Goal: Information Seeking & Learning: Learn about a topic

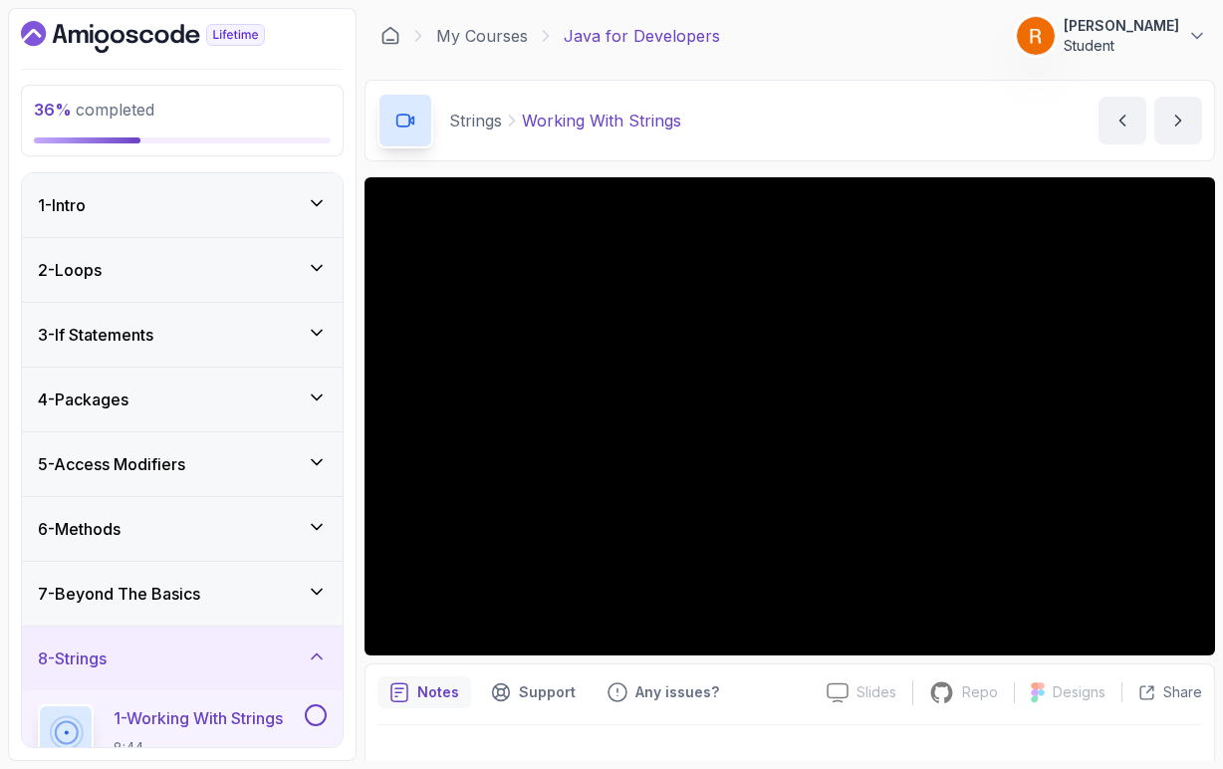
scroll to position [216, 0]
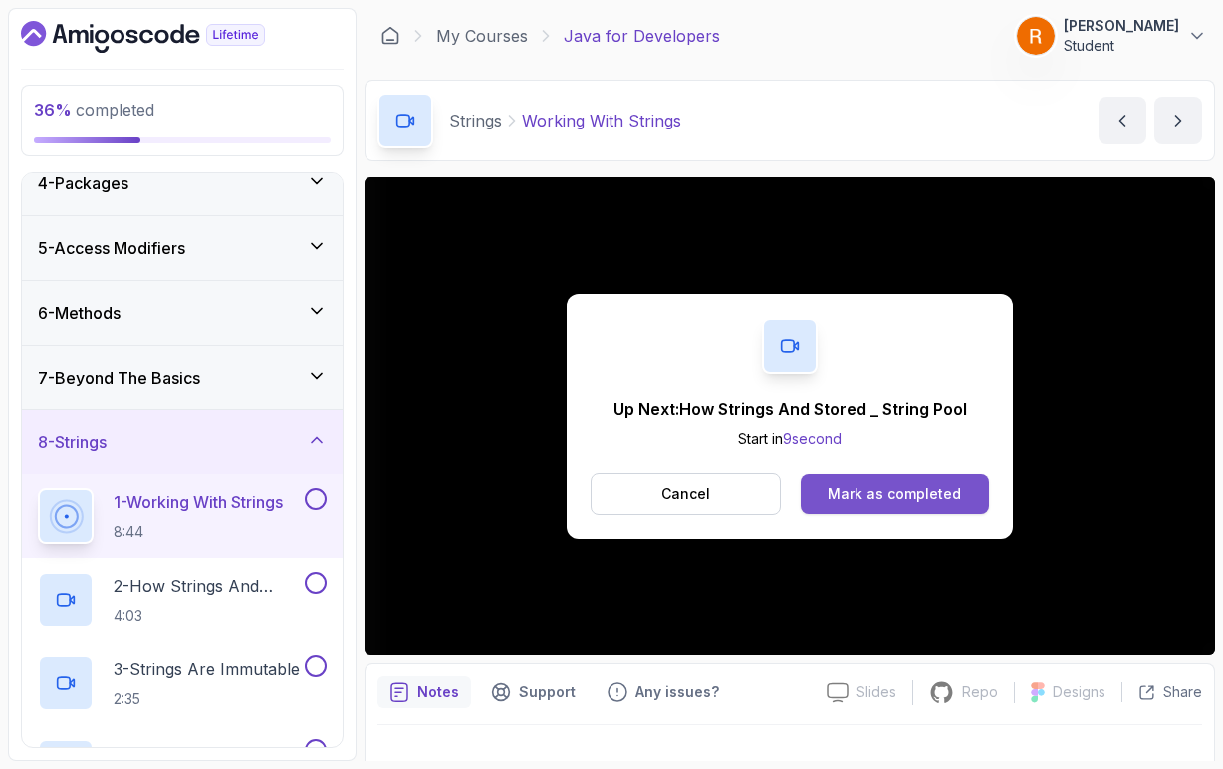
click at [890, 494] on div "Mark as completed" at bounding box center [894, 494] width 133 height 20
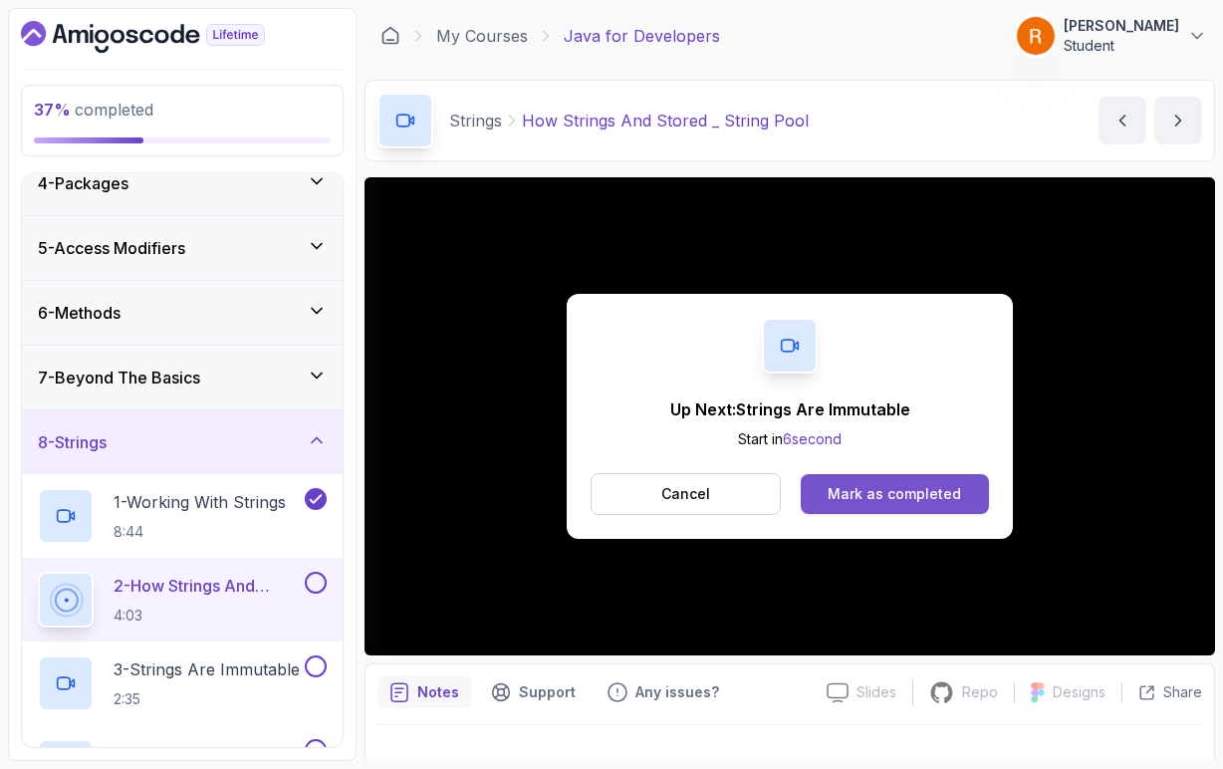
click at [917, 503] on div "Mark as completed" at bounding box center [894, 494] width 133 height 20
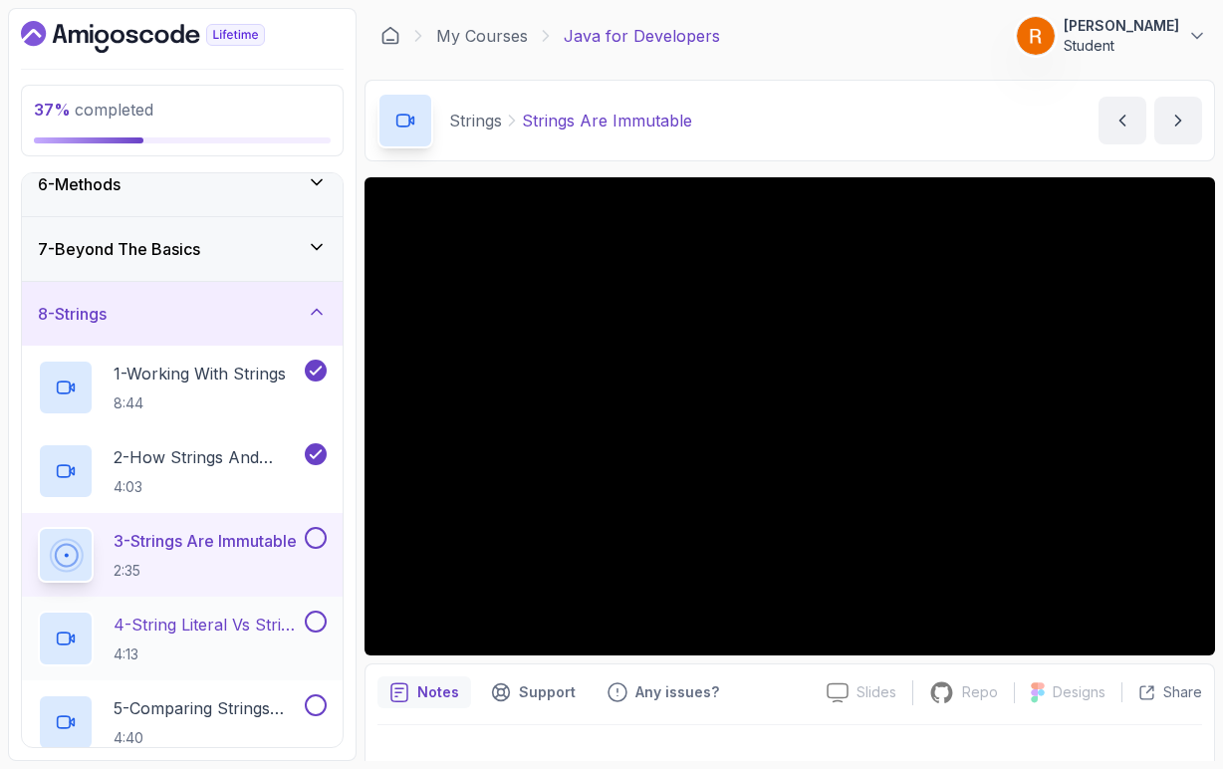
scroll to position [342, 0]
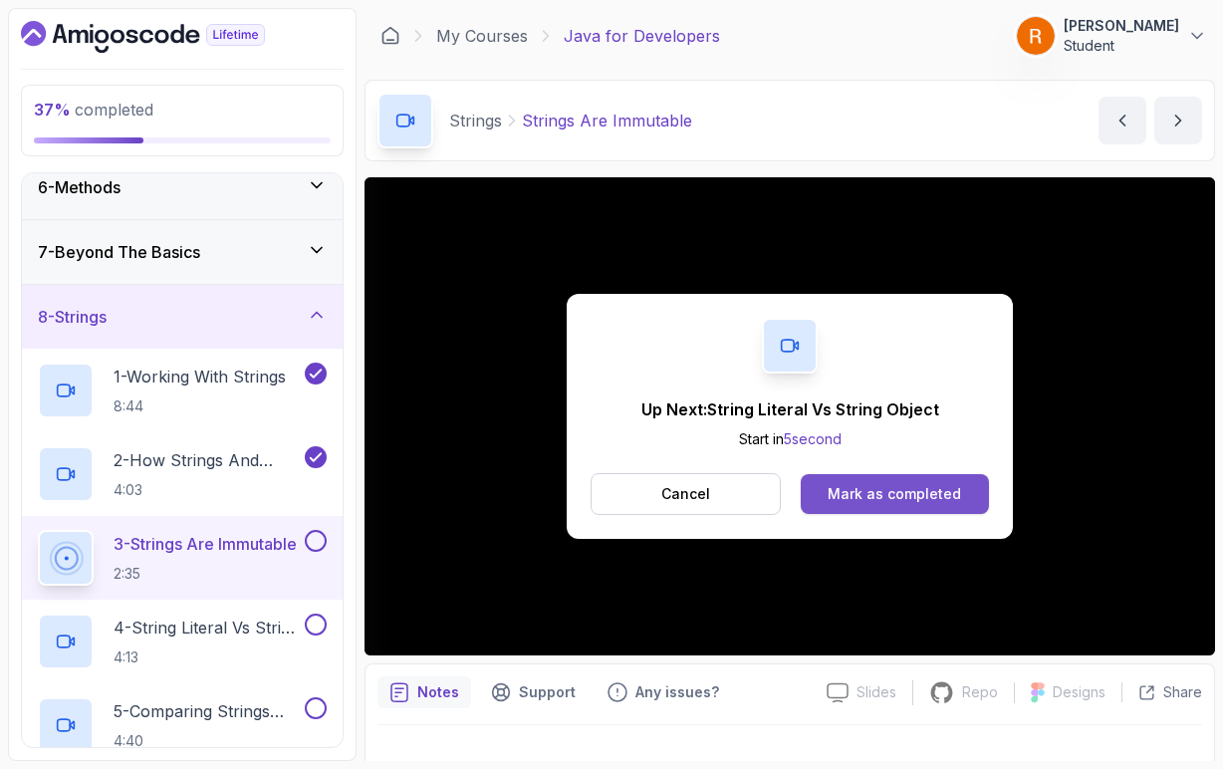
click at [926, 499] on div "Mark as completed" at bounding box center [894, 494] width 133 height 20
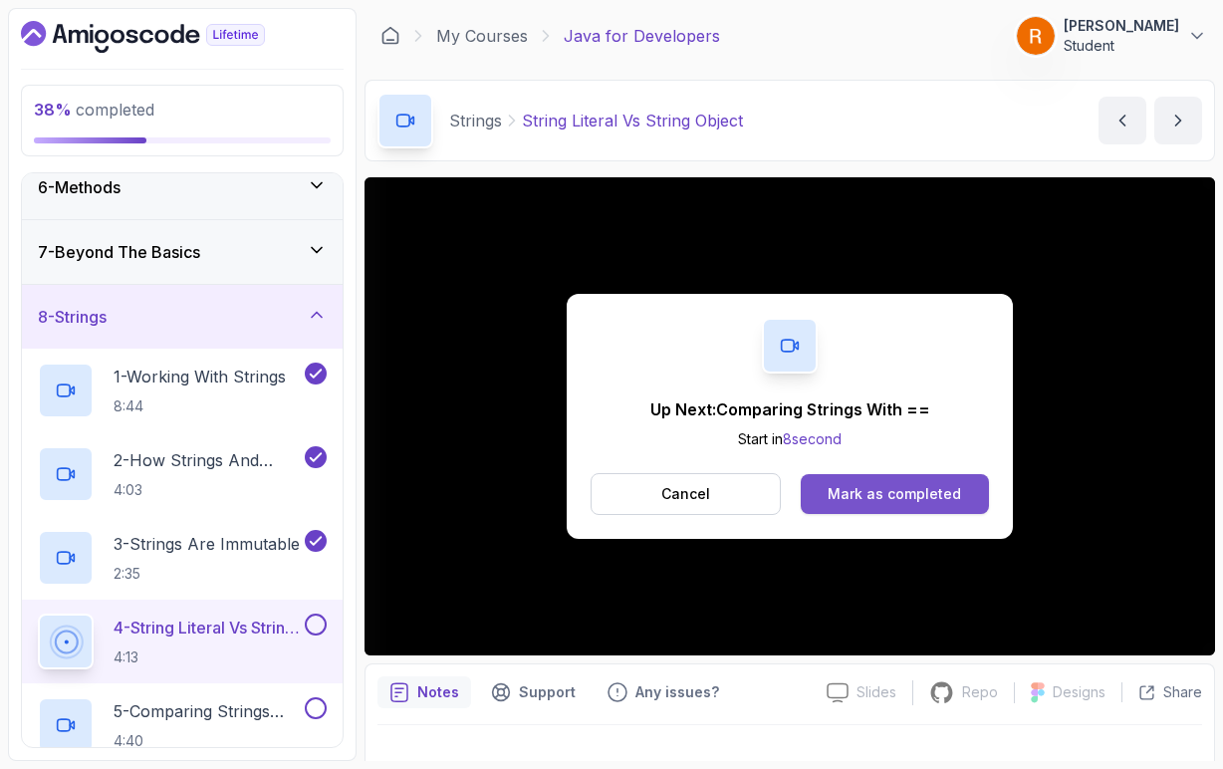
click at [844, 497] on div "Mark as completed" at bounding box center [894, 494] width 133 height 20
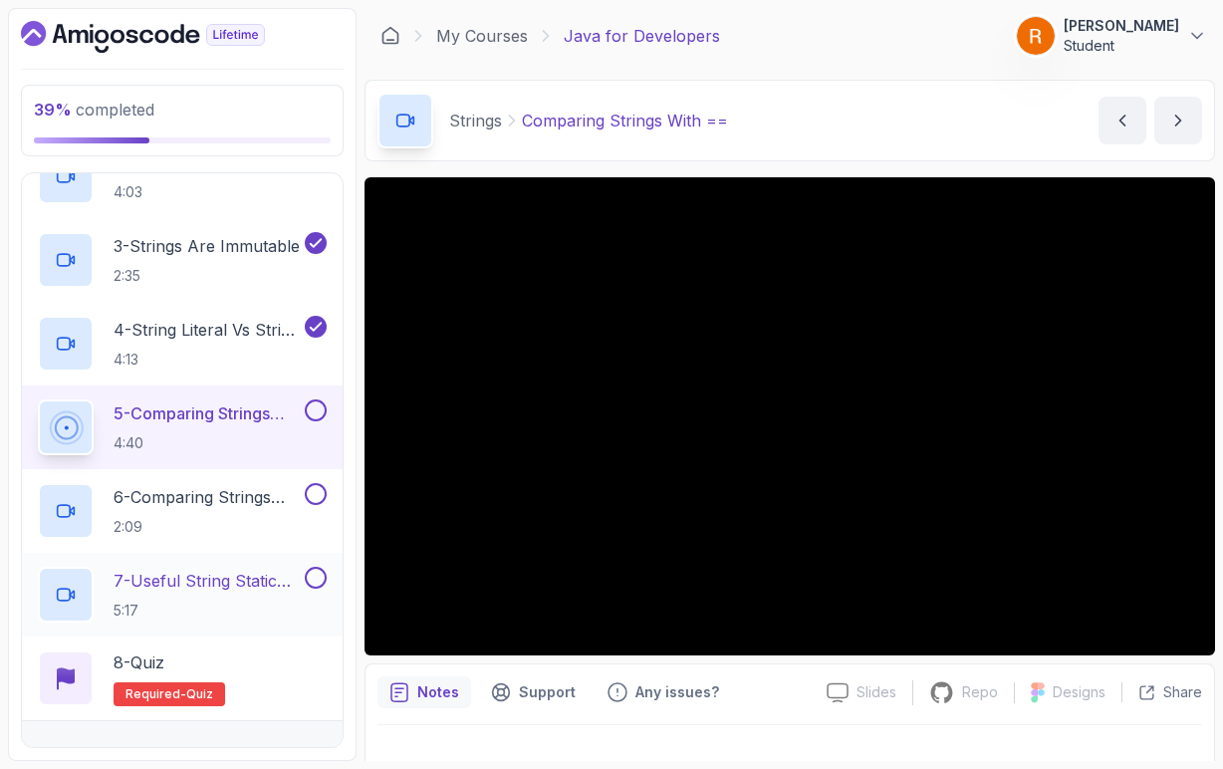
scroll to position [647, 0]
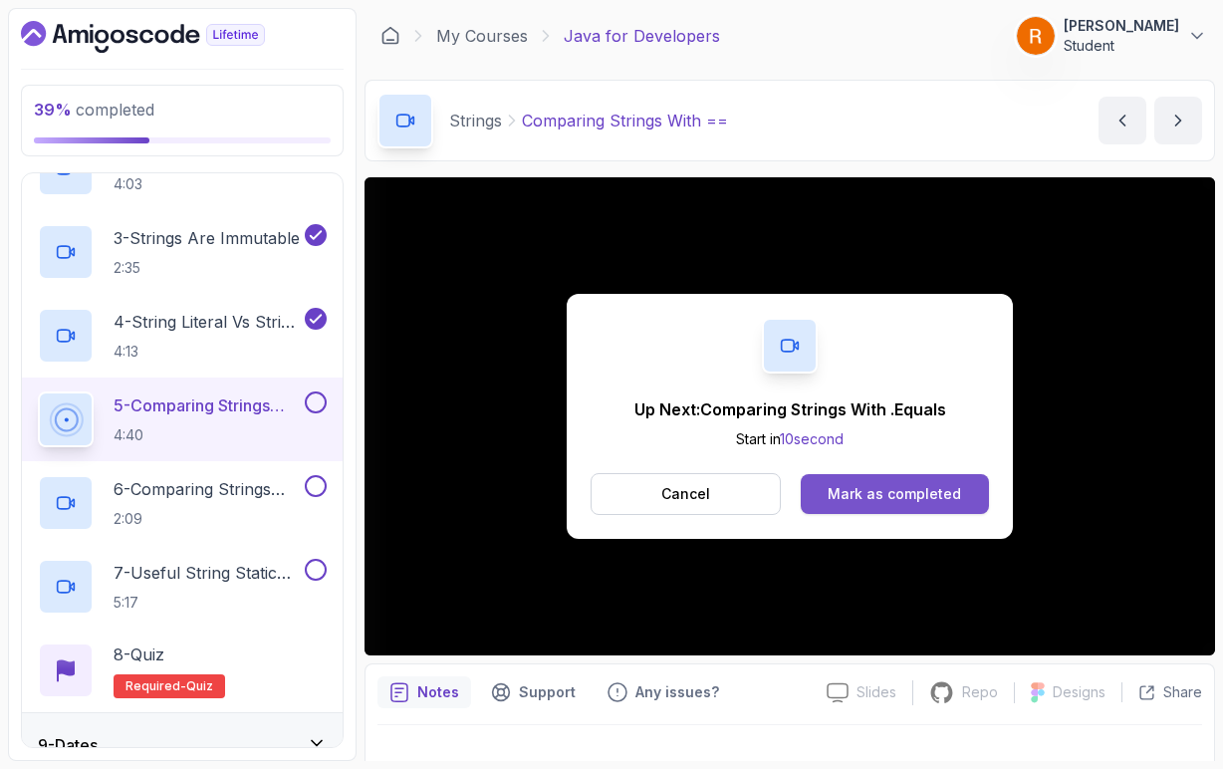
click at [884, 503] on div "Mark as completed" at bounding box center [894, 494] width 133 height 20
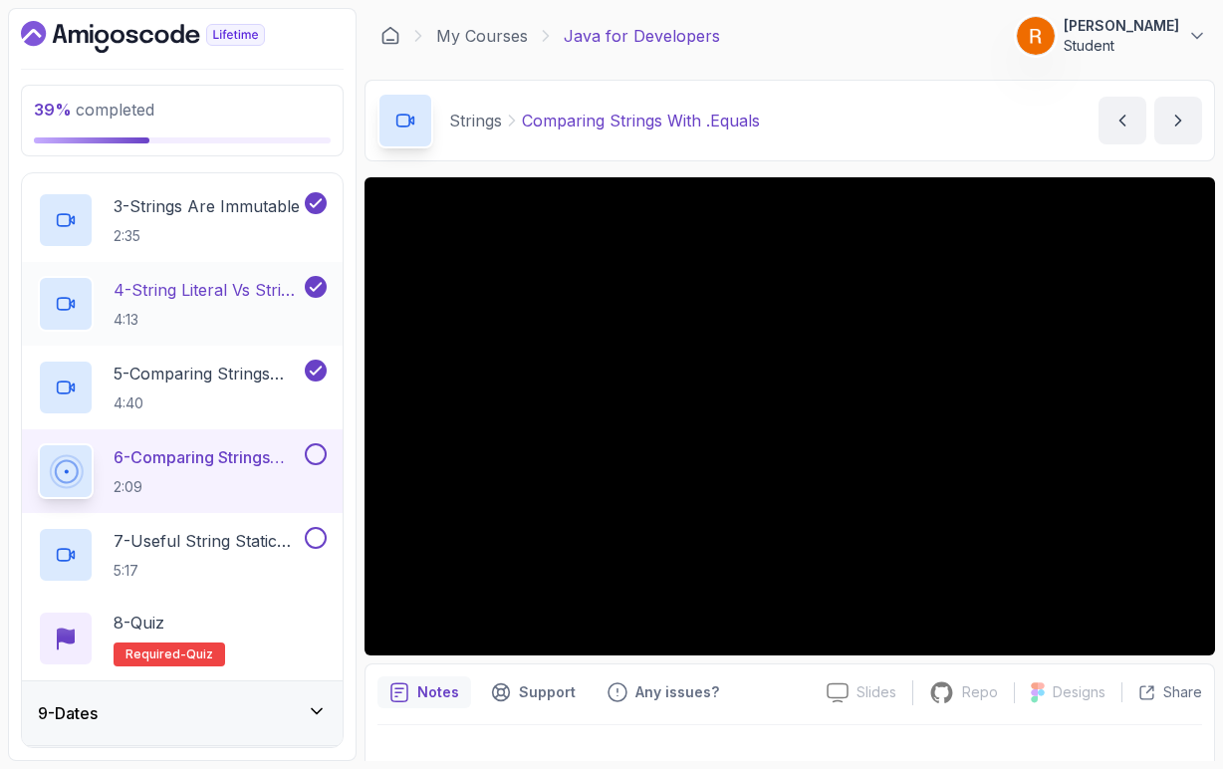
scroll to position [712, 0]
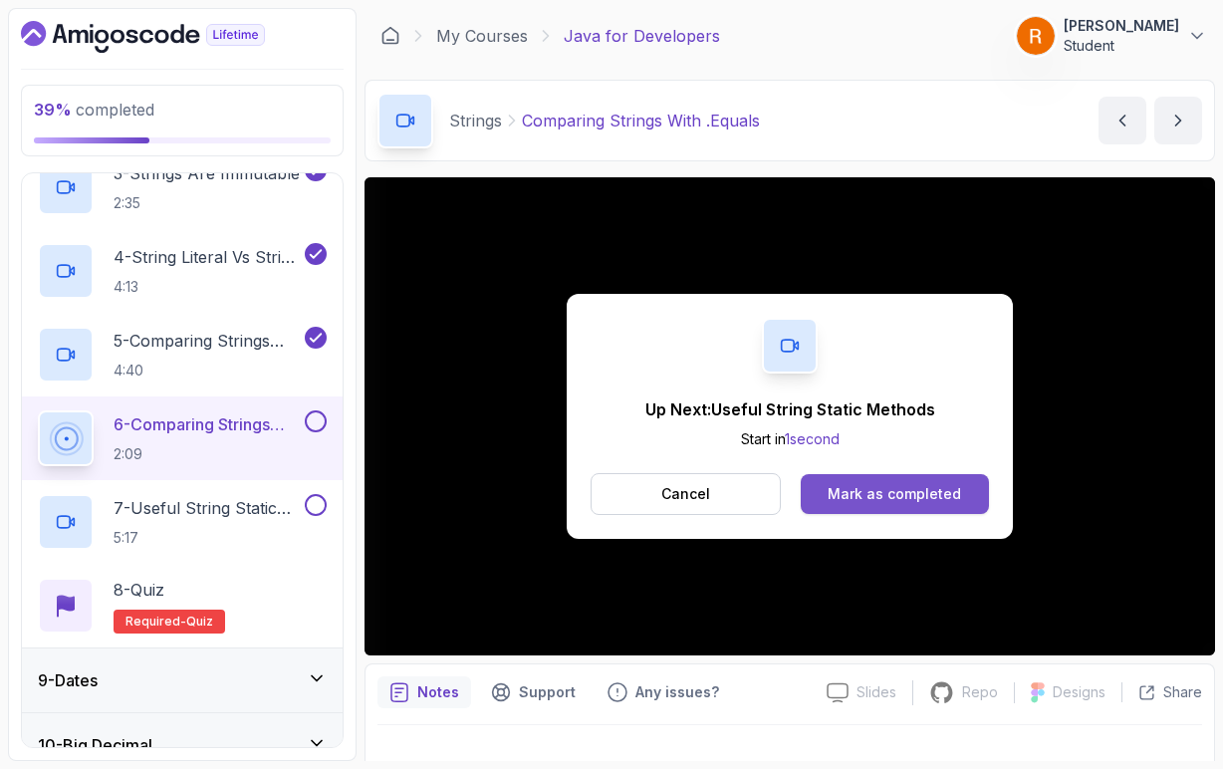
click at [842, 503] on div "Mark as completed" at bounding box center [894, 494] width 133 height 20
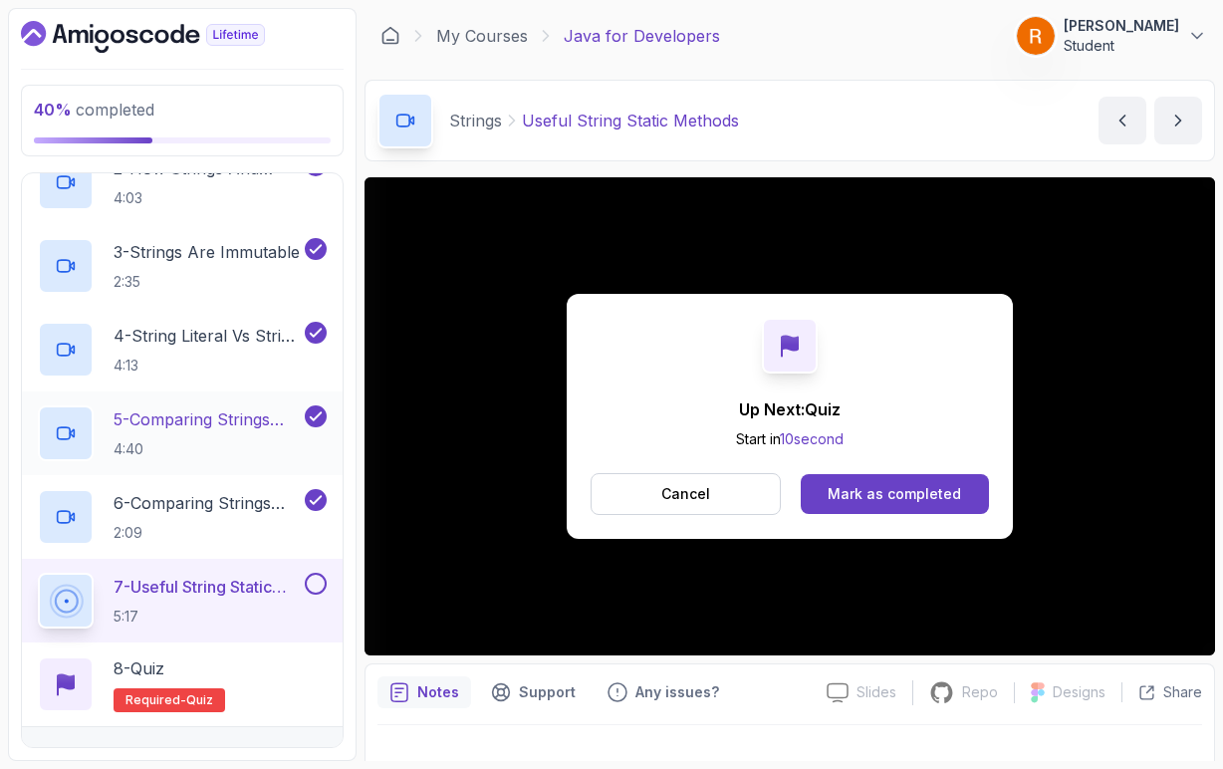
scroll to position [640, 0]
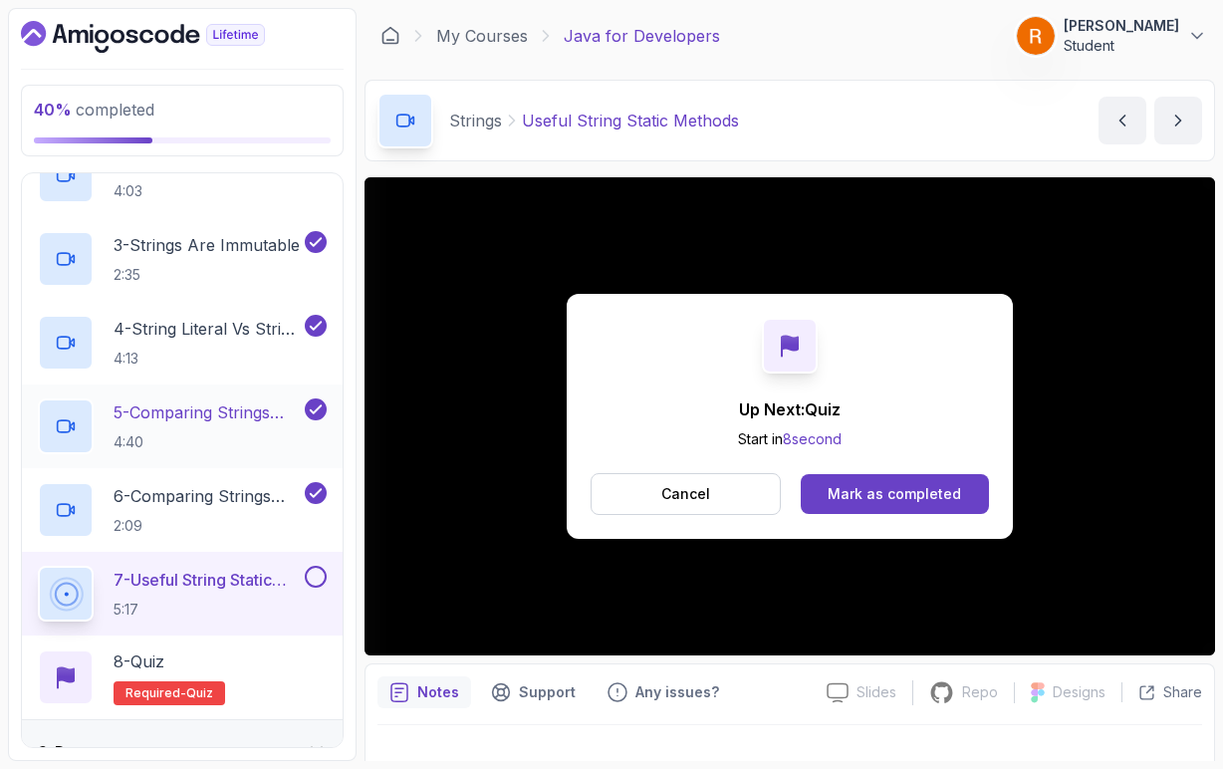
click at [830, 502] on button "Mark as completed" at bounding box center [895, 494] width 188 height 40
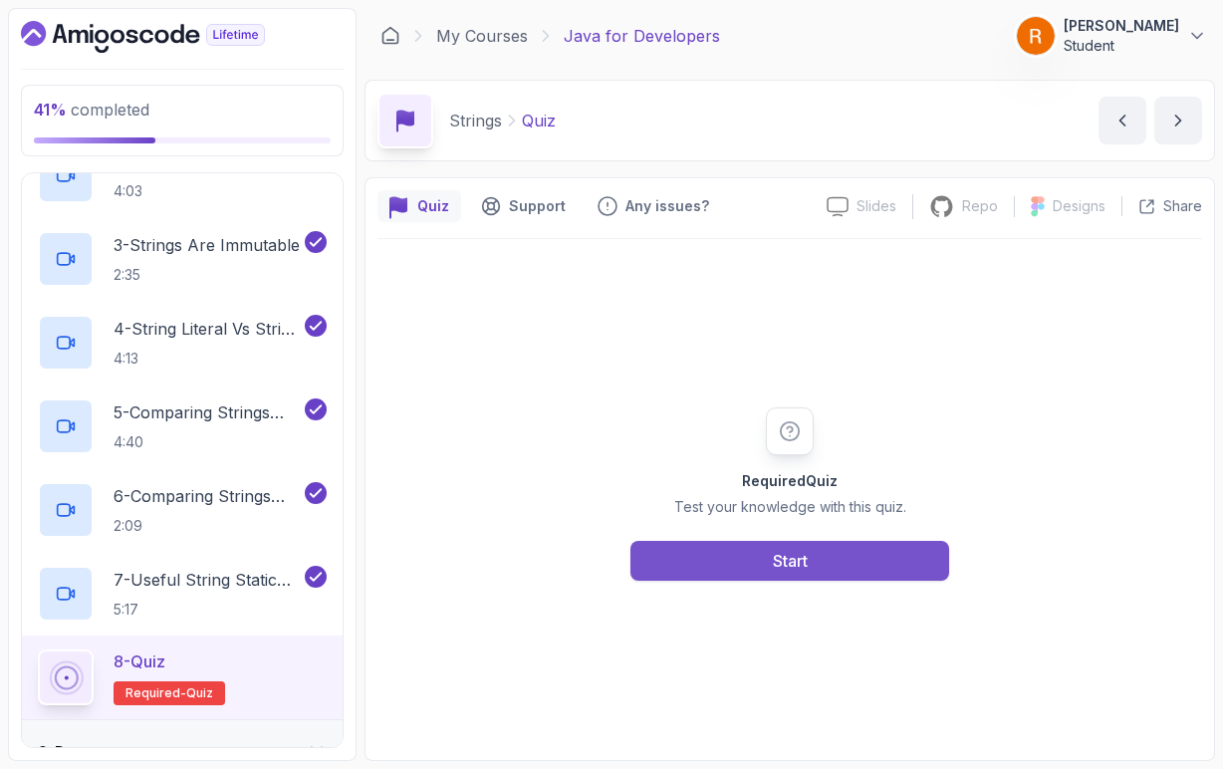
click at [828, 556] on button "Start" at bounding box center [789, 561] width 319 height 40
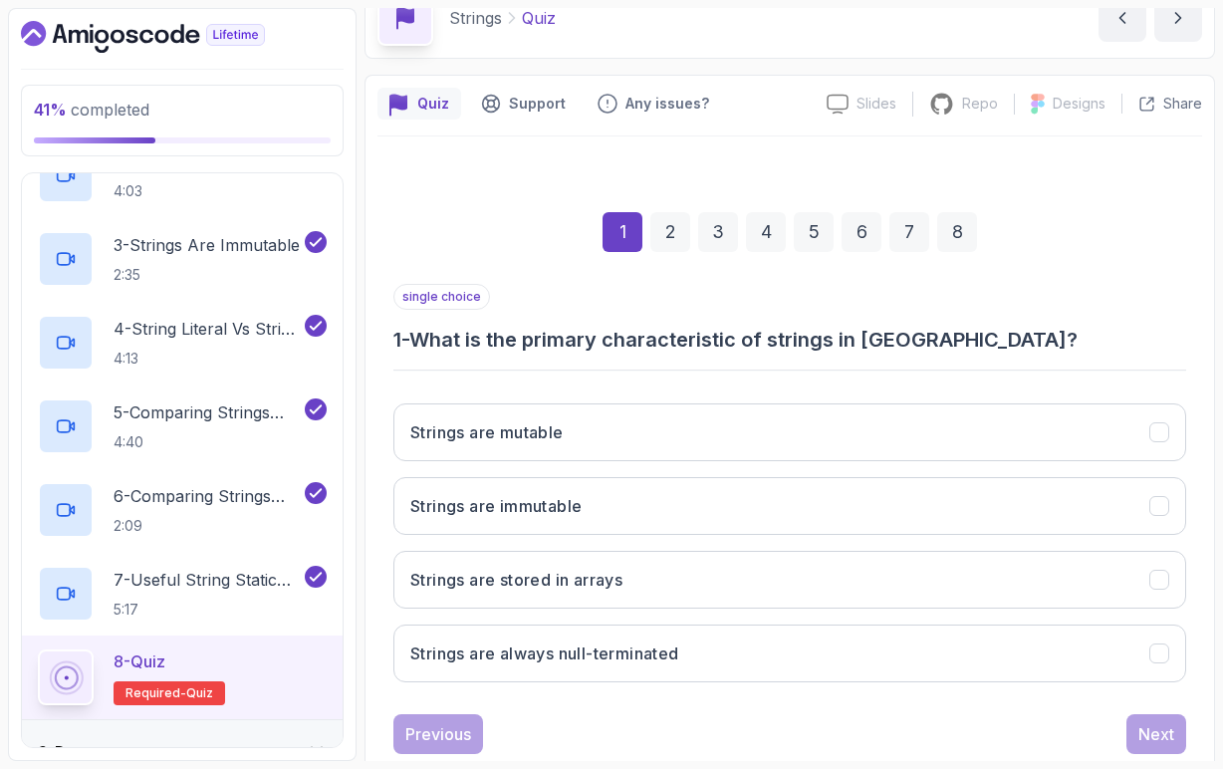
scroll to position [106, 0]
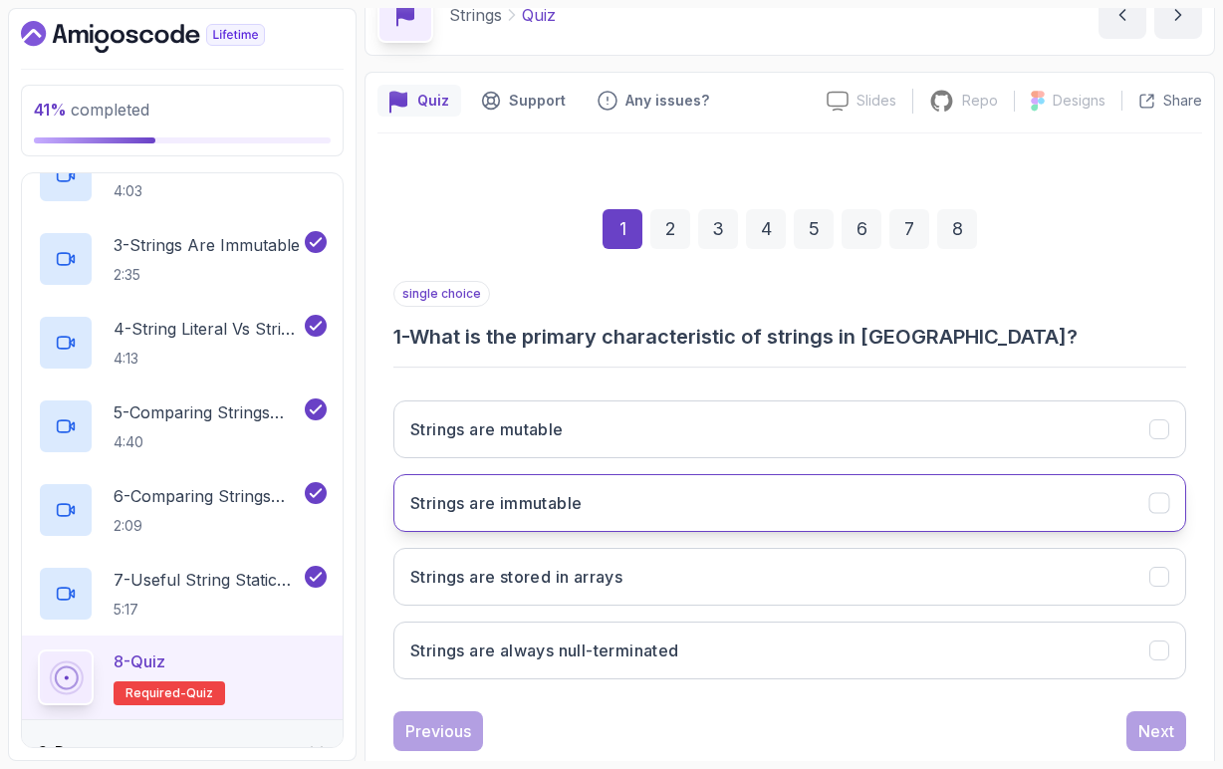
click at [590, 507] on button "Strings are immutable" at bounding box center [789, 503] width 793 height 58
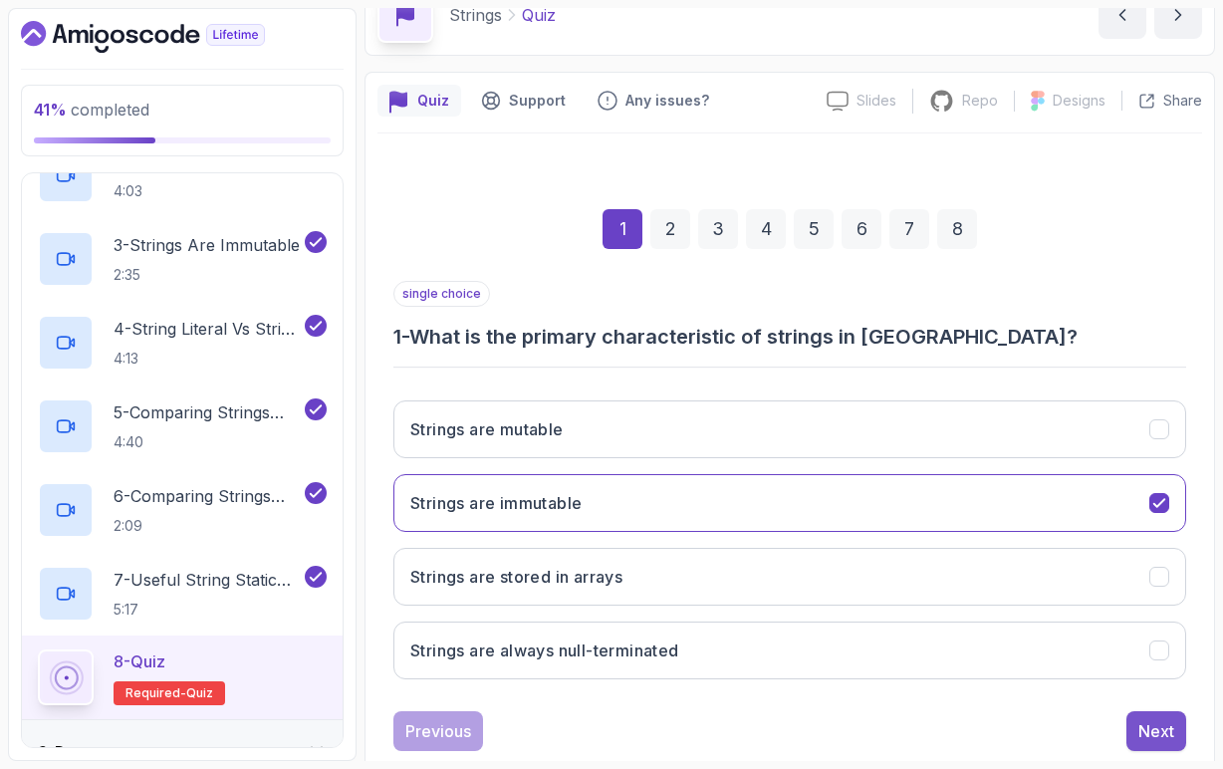
click at [1134, 730] on button "Next" at bounding box center [1156, 731] width 60 height 40
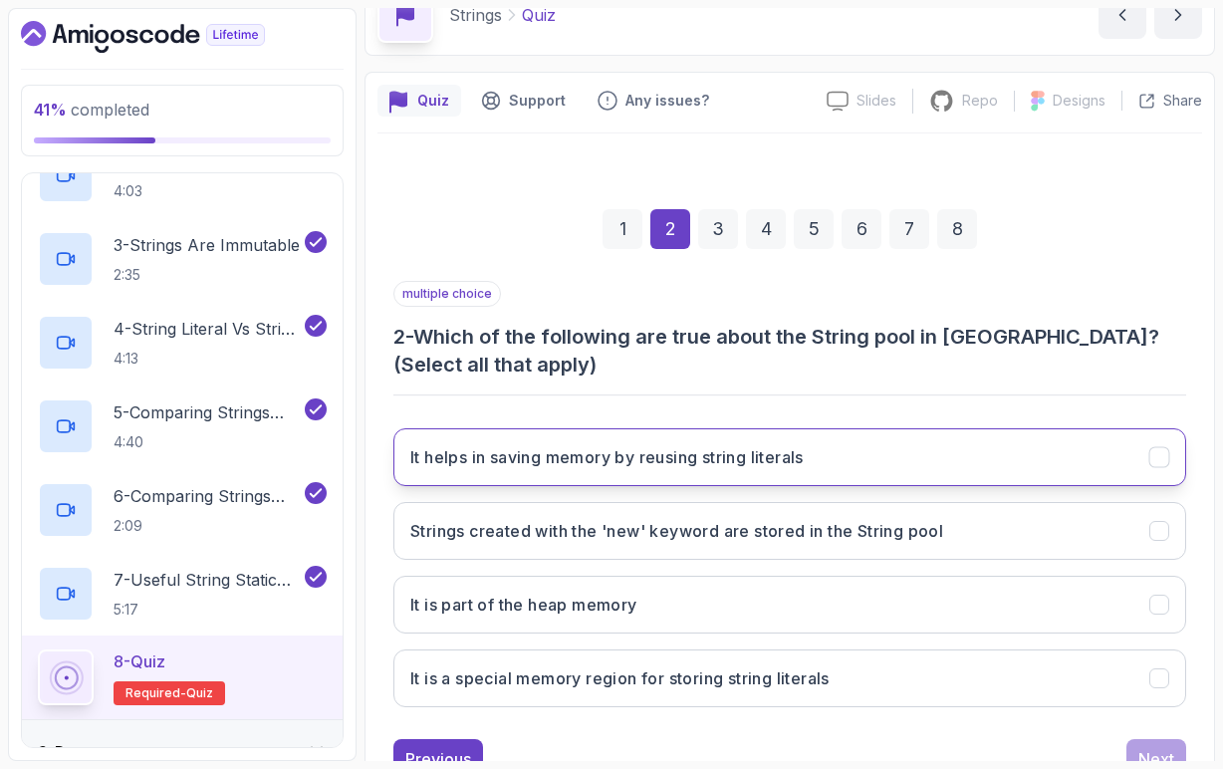
click at [676, 468] on h3 "It helps in saving memory by reusing string literals" at bounding box center [606, 457] width 393 height 24
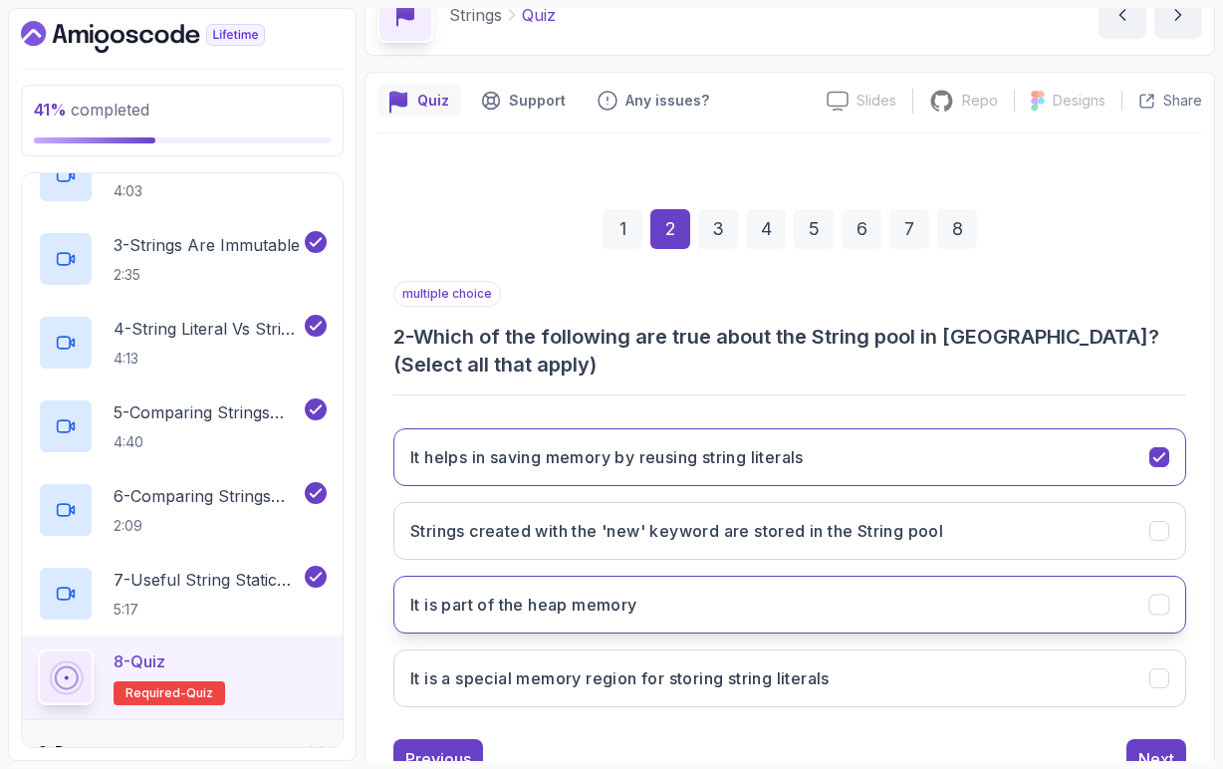
click at [560, 613] on h3 "It is part of the heap memory" at bounding box center [523, 605] width 227 height 24
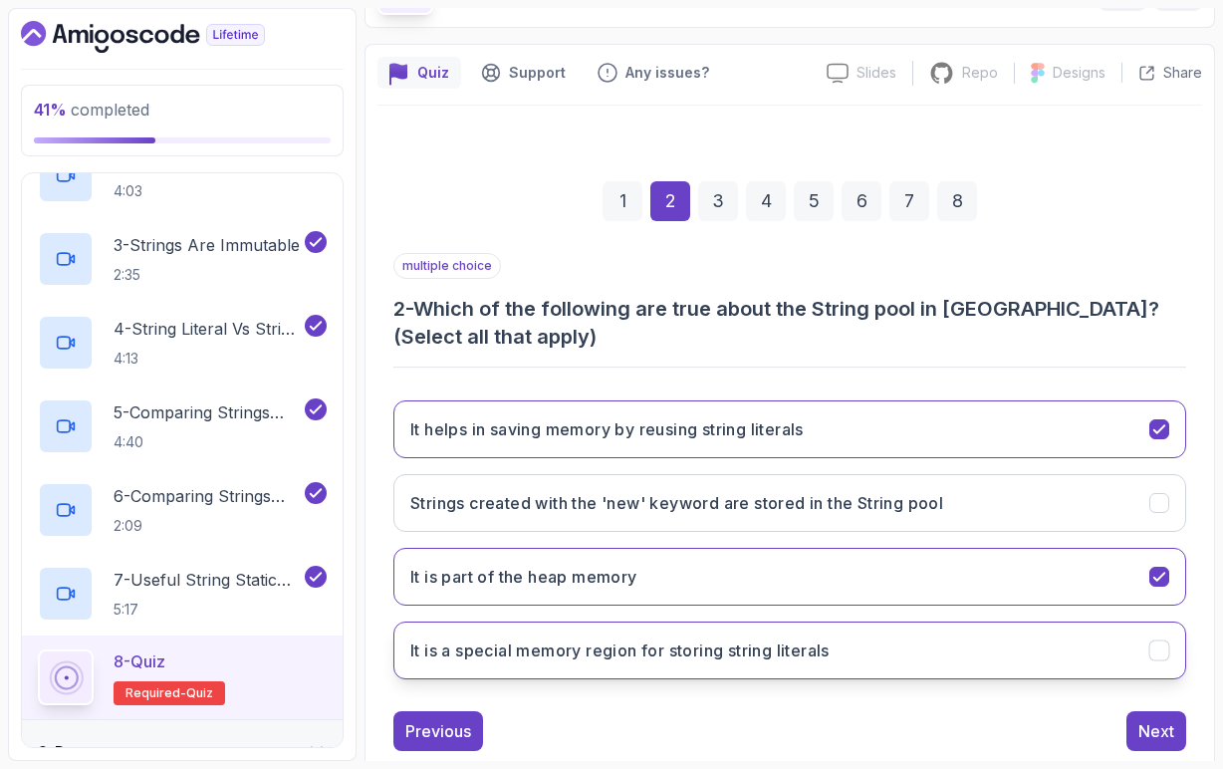
scroll to position [134, 0]
click at [635, 667] on button "It is a special memory region for storing string literals" at bounding box center [789, 649] width 793 height 58
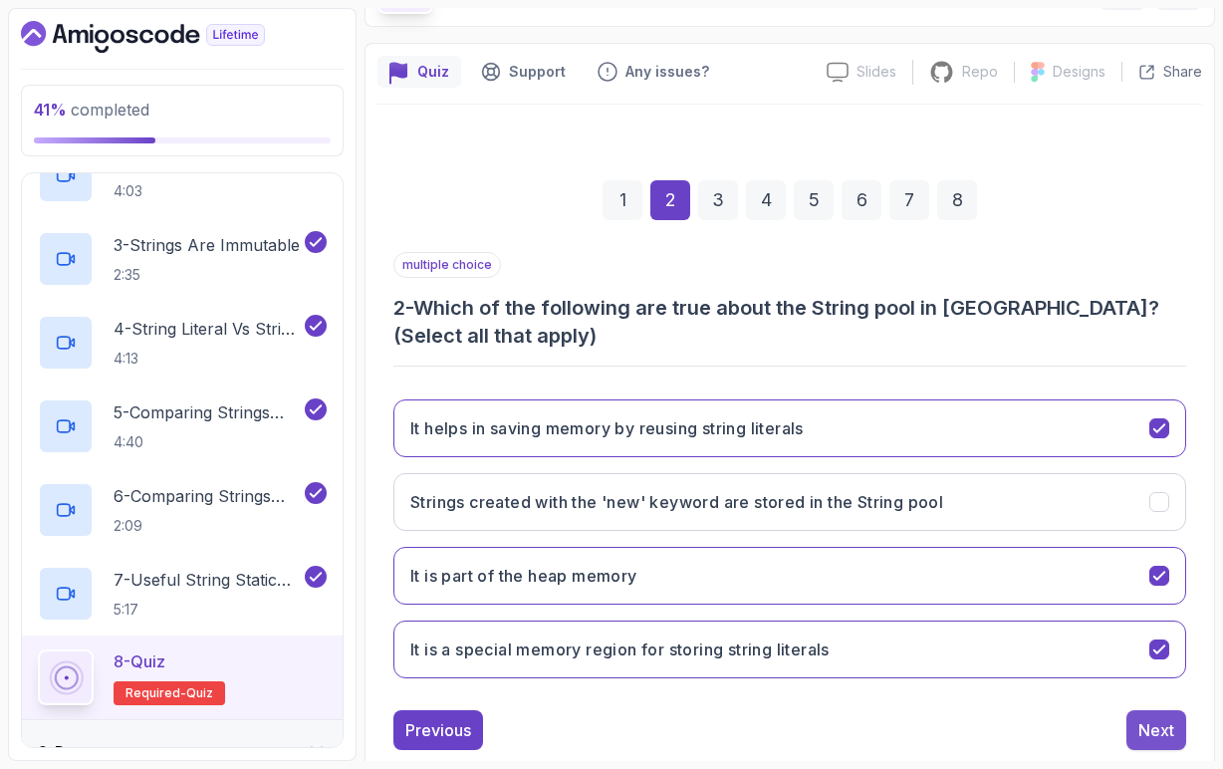
click at [1136, 721] on button "Next" at bounding box center [1156, 730] width 60 height 40
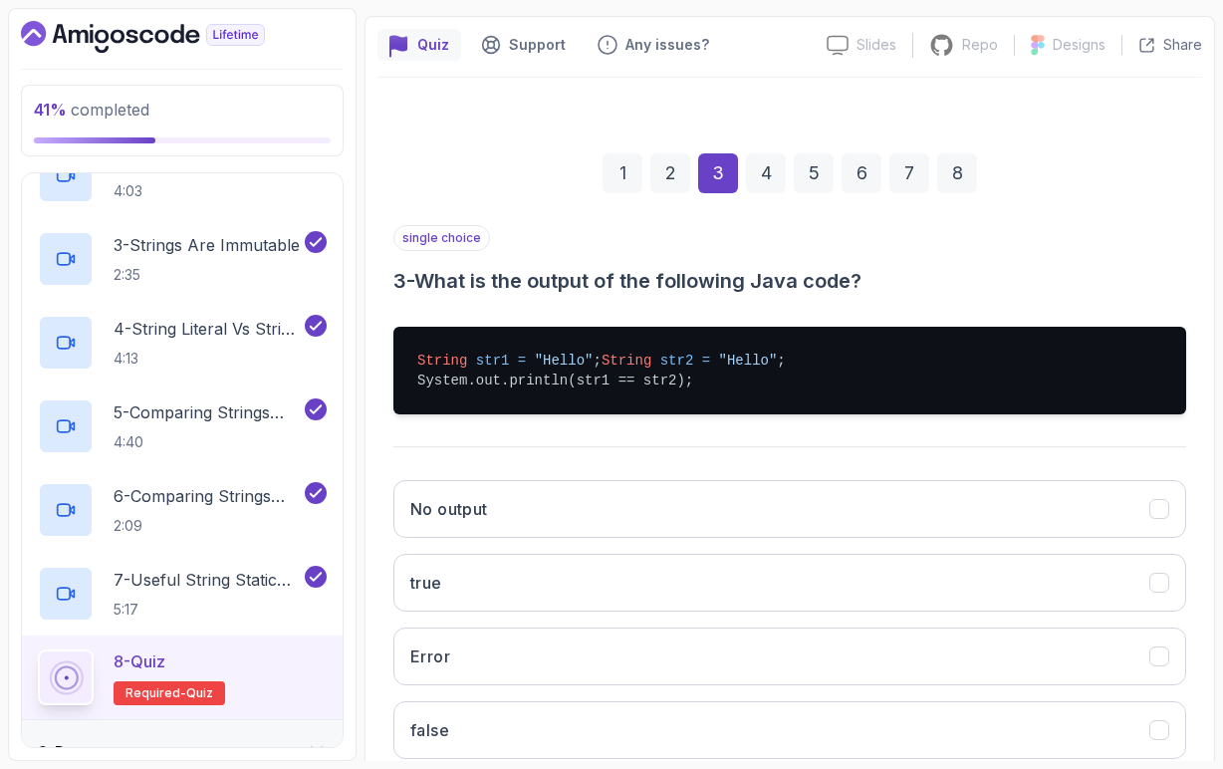
scroll to position [163, 0]
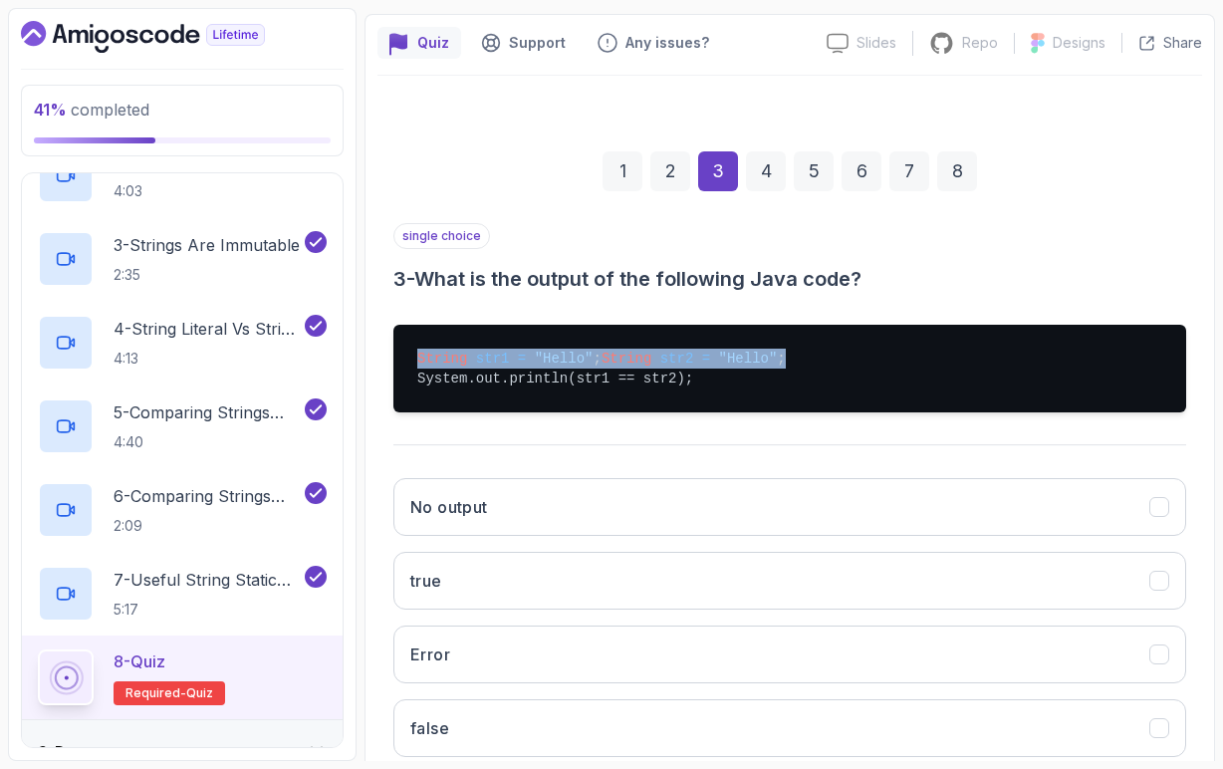
drag, startPoint x: 418, startPoint y: 361, endPoint x: 626, endPoint y: 374, distance: 208.6
click at [628, 375] on pre "String str1 = "Hello" ; String str2 = "Hello" ; System.out.println(str1 == str2…" at bounding box center [789, 369] width 793 height 88
click at [626, 374] on pre "String str1 = "Hello" ; String str2 = "Hello" ; System.out.println(str1 == str2…" at bounding box center [789, 369] width 793 height 88
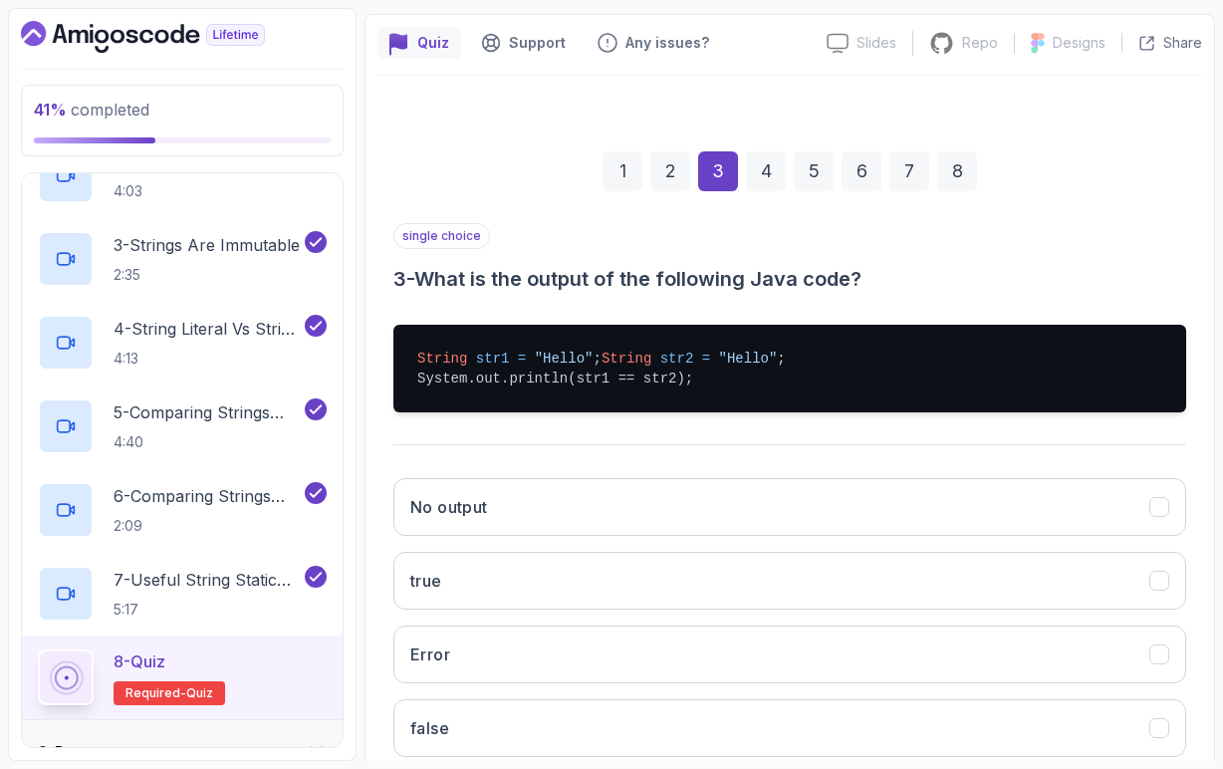
click at [482, 362] on span "str1" at bounding box center [493, 359] width 34 height 16
click at [550, 362] on span ""Hello"" at bounding box center [564, 359] width 59 height 16
click at [660, 367] on span "str2" at bounding box center [677, 359] width 34 height 16
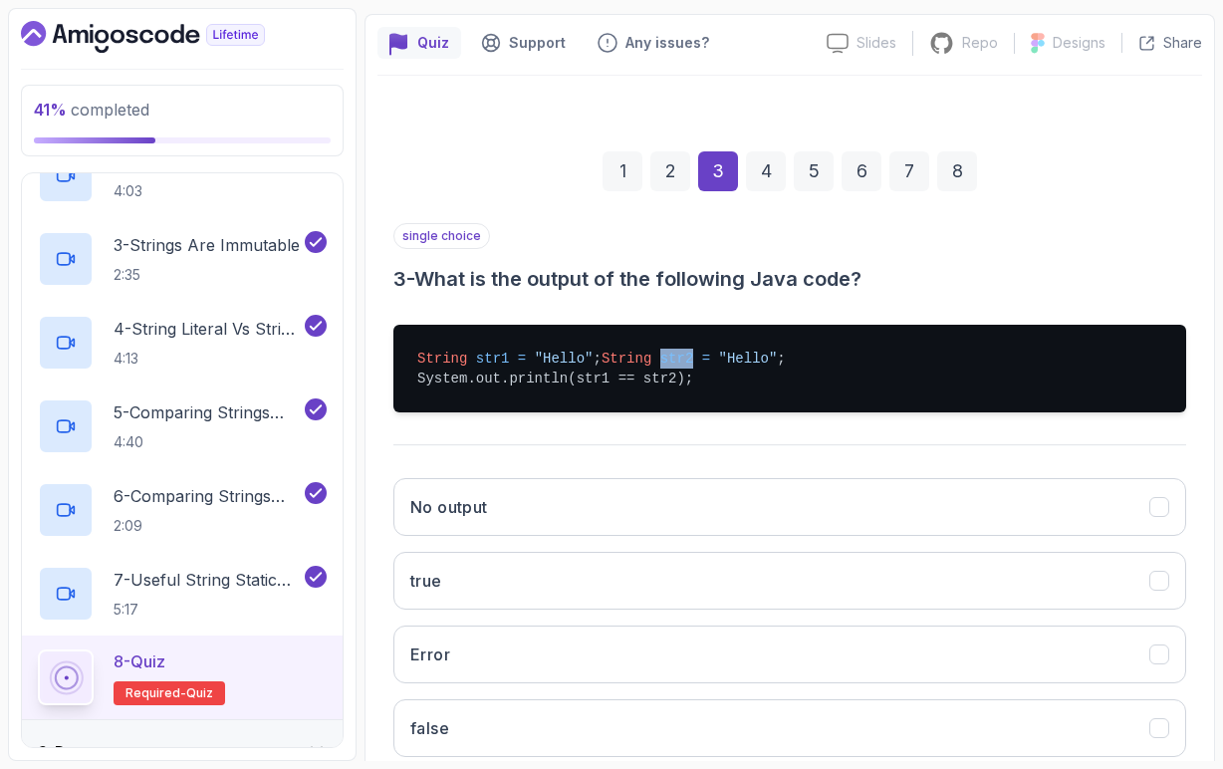
click at [660, 367] on span "str2" at bounding box center [677, 359] width 34 height 16
click at [719, 367] on span ""Hello"" at bounding box center [748, 359] width 59 height 16
click at [609, 378] on pre "String str1 = "Hello" ; String str2 = "Hello" ; System.out.println(str1 == str2…" at bounding box center [789, 369] width 793 height 88
click at [505, 610] on button "true" at bounding box center [789, 581] width 793 height 58
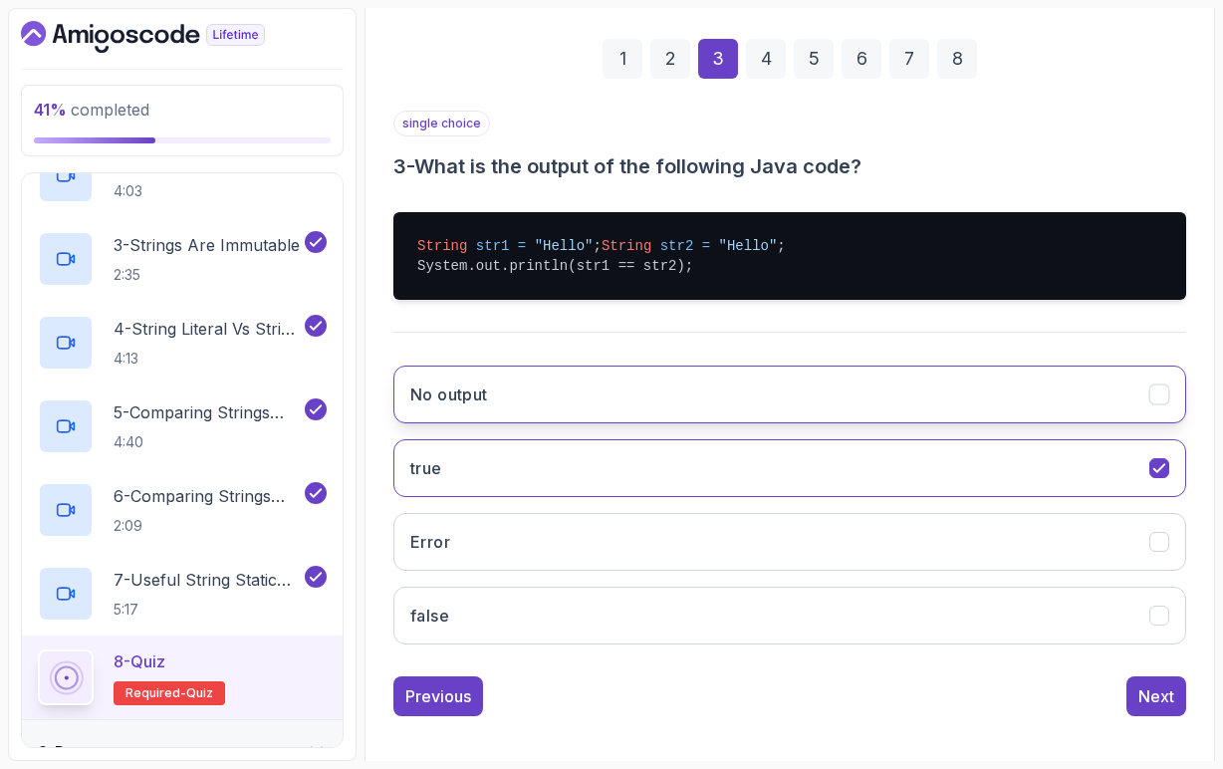
scroll to position [304, 0]
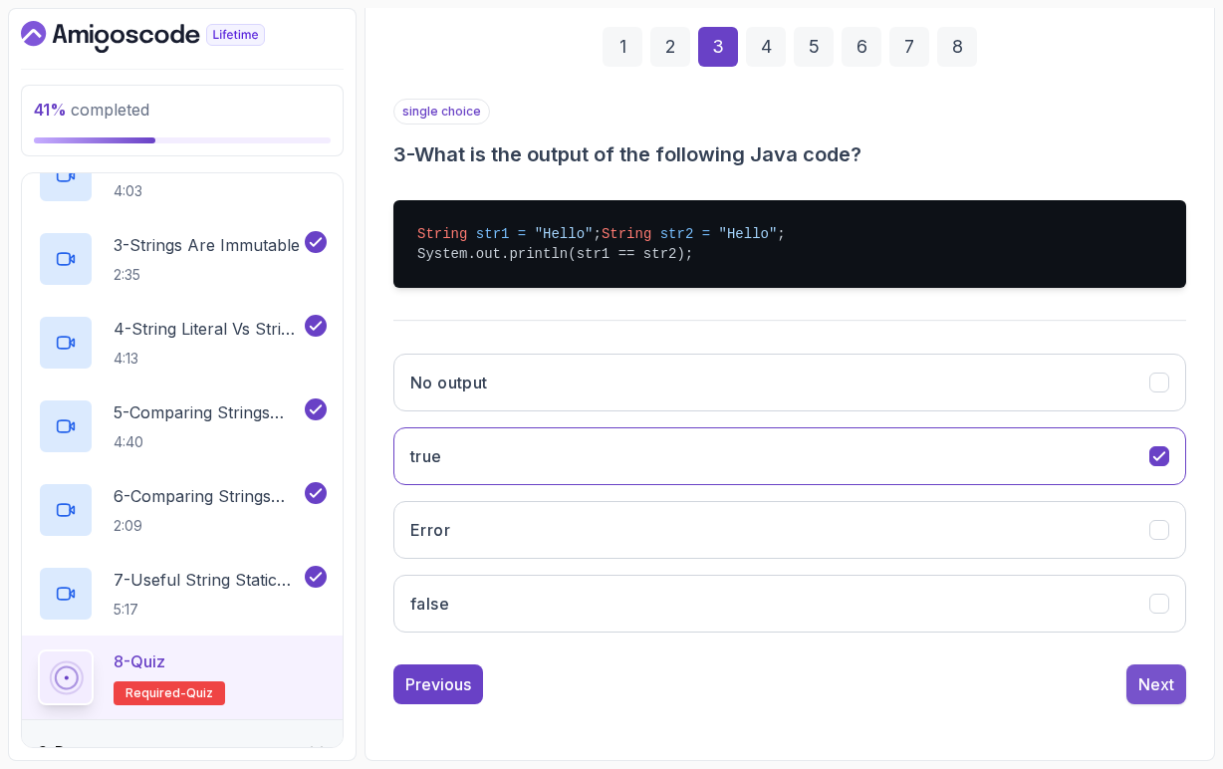
click at [1153, 677] on div "Next" at bounding box center [1156, 684] width 36 height 24
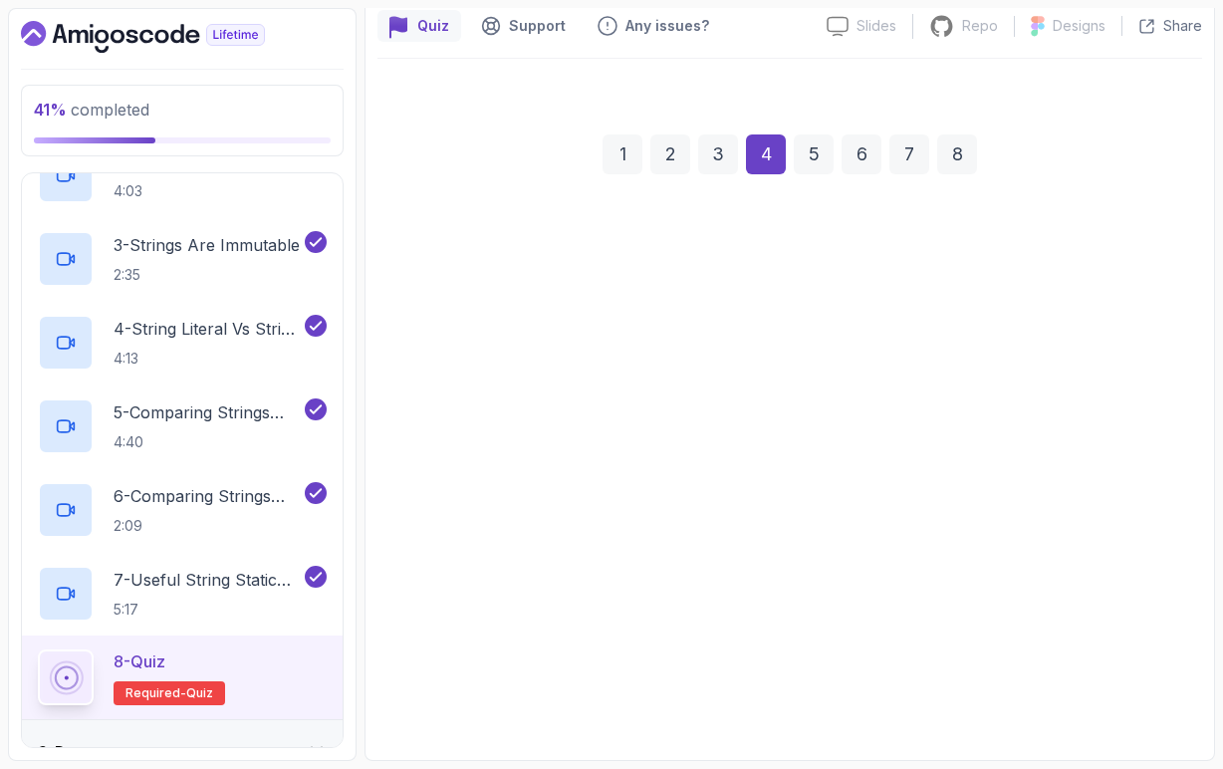
scroll to position [152, 0]
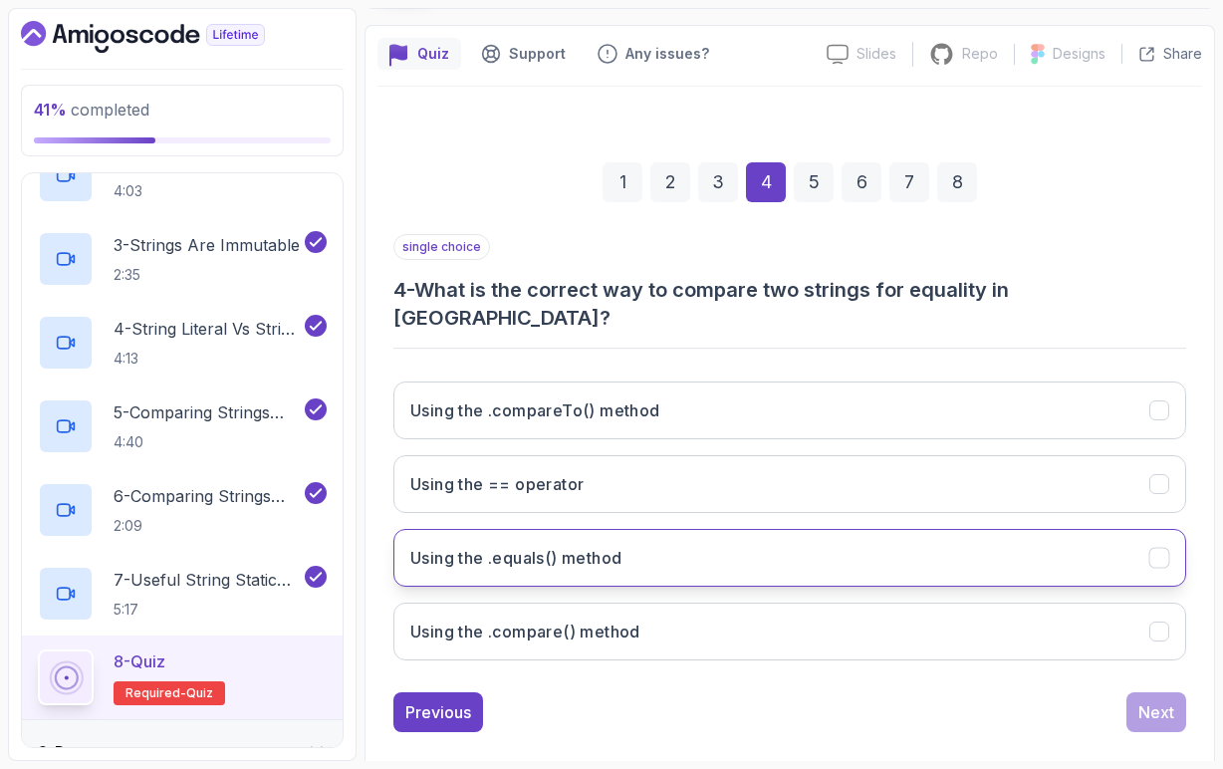
click at [590, 546] on h3 "Using the .equals() method" at bounding box center [515, 558] width 211 height 24
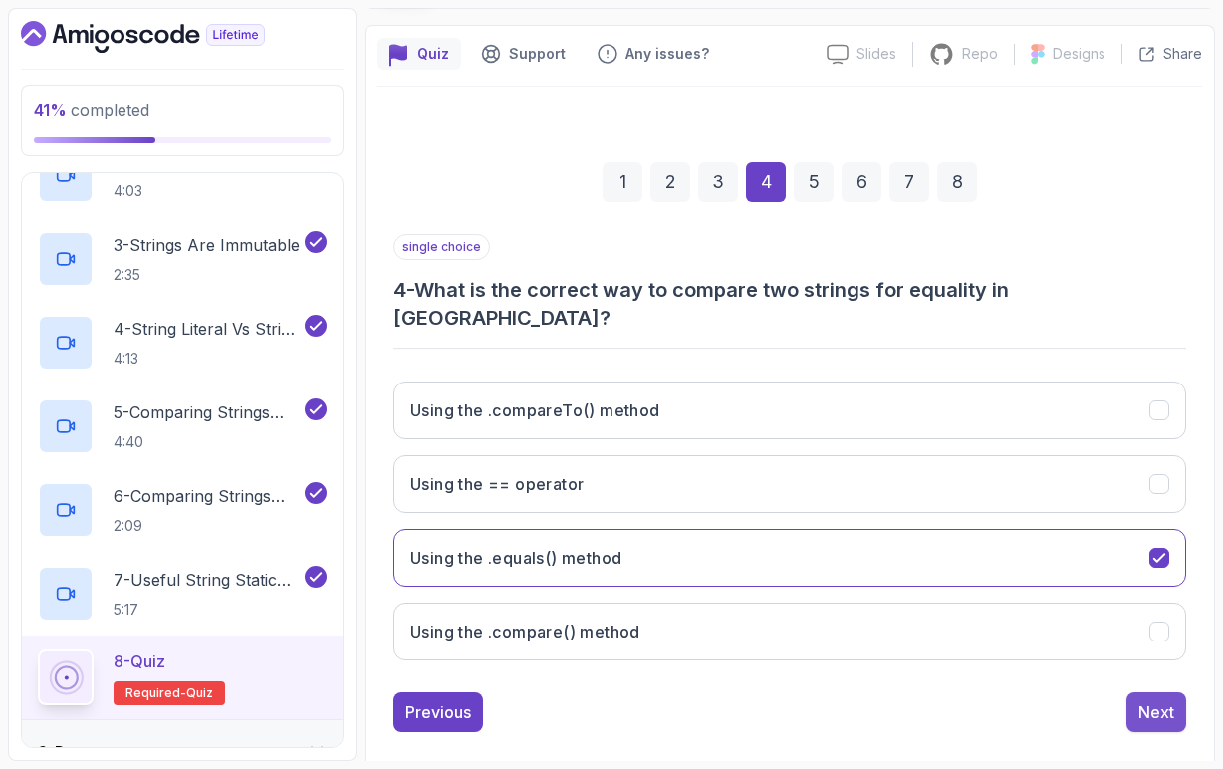
click at [1145, 700] on div "Next" at bounding box center [1156, 712] width 36 height 24
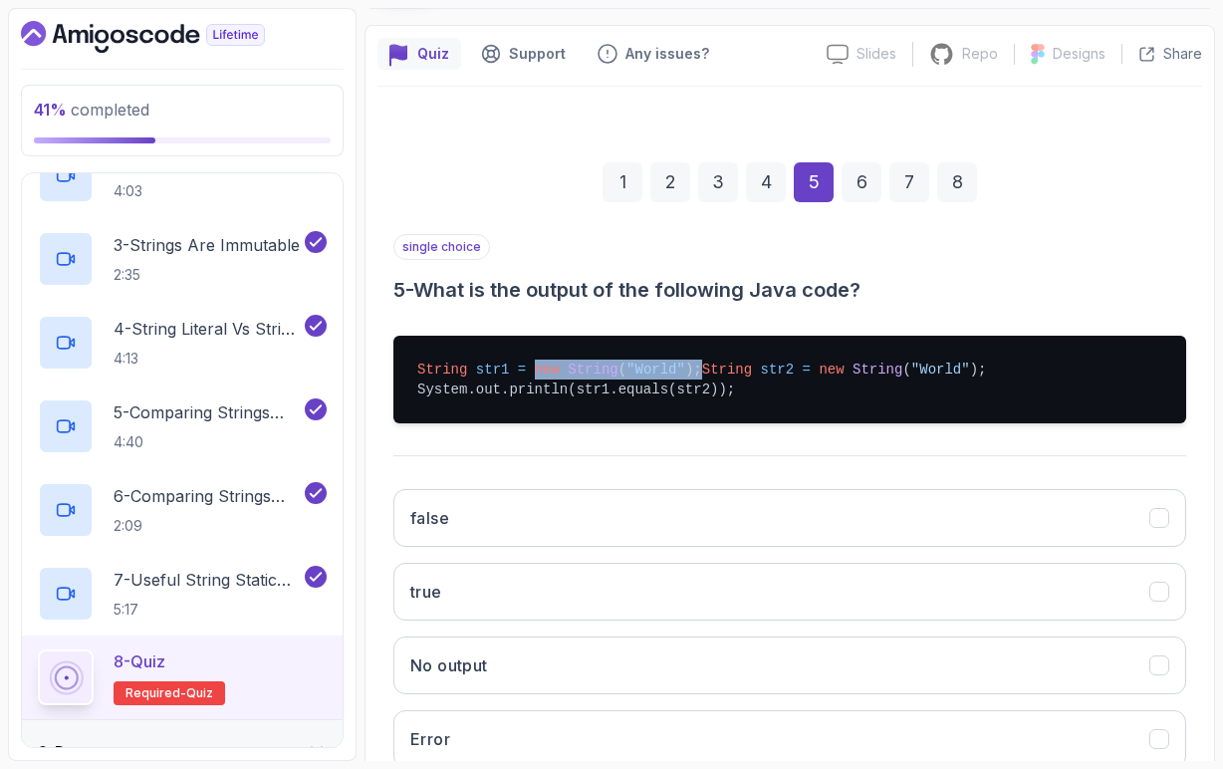
drag, startPoint x: 538, startPoint y: 372, endPoint x: 720, endPoint y: 371, distance: 182.3
click at [720, 371] on pre "String str1 = new String ( "World" ); String str2 = new String ( "World" ); Sys…" at bounding box center [789, 380] width 793 height 88
drag, startPoint x: 538, startPoint y: 390, endPoint x: 712, endPoint y: 382, distance: 174.5
click at [713, 385] on pre "String str1 = new String ( "World" ); String str2 = new String ( "World" ); Sys…" at bounding box center [789, 380] width 793 height 88
click at [654, 415] on pre "String str1 = new String ( "World" ); String str2 = new String ( "World" ); Sys…" at bounding box center [789, 380] width 793 height 88
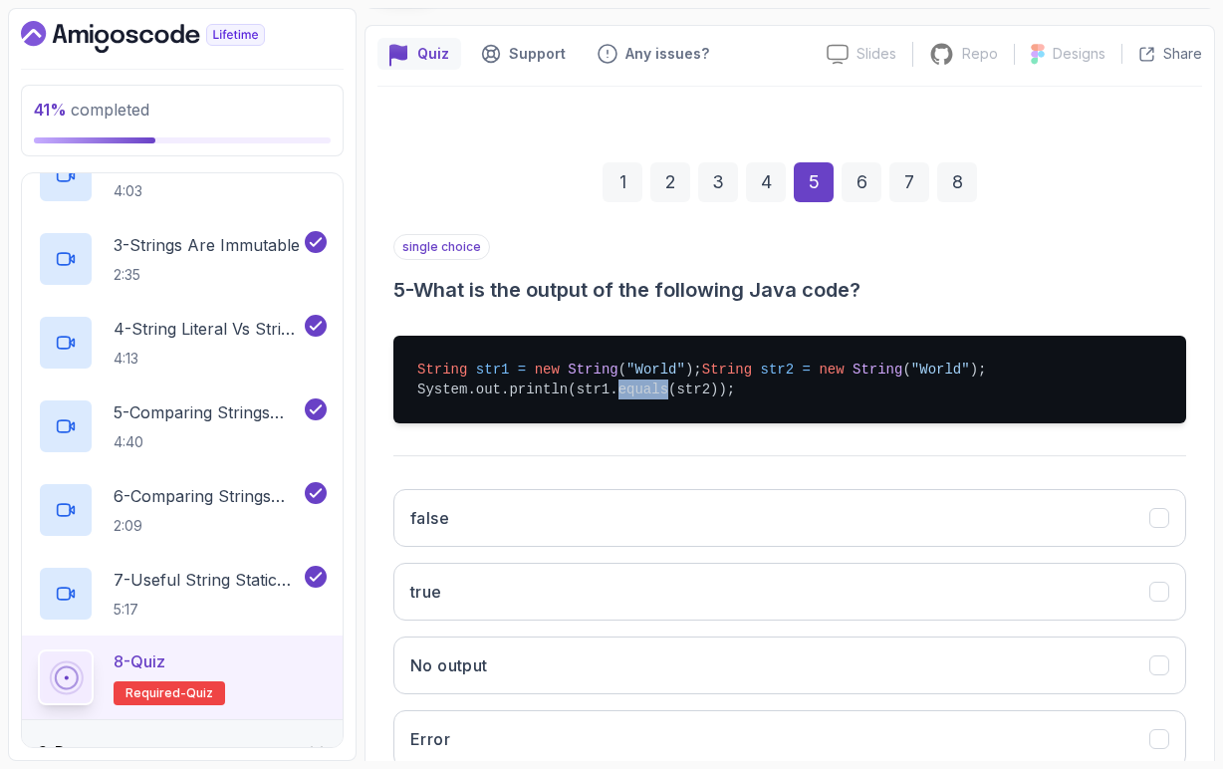
click at [654, 415] on pre "String str1 = new String ( "World" ); String str2 = new String ( "World" ); Sys…" at bounding box center [789, 380] width 793 height 88
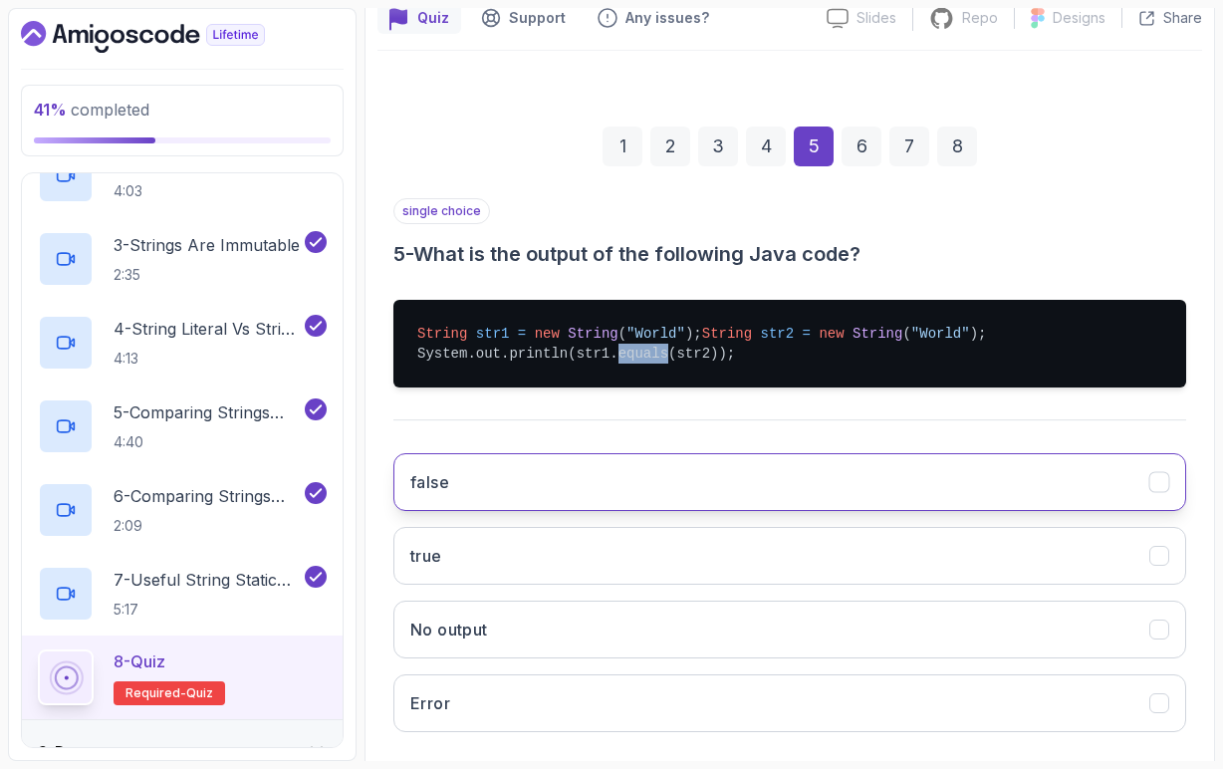
scroll to position [190, 0]
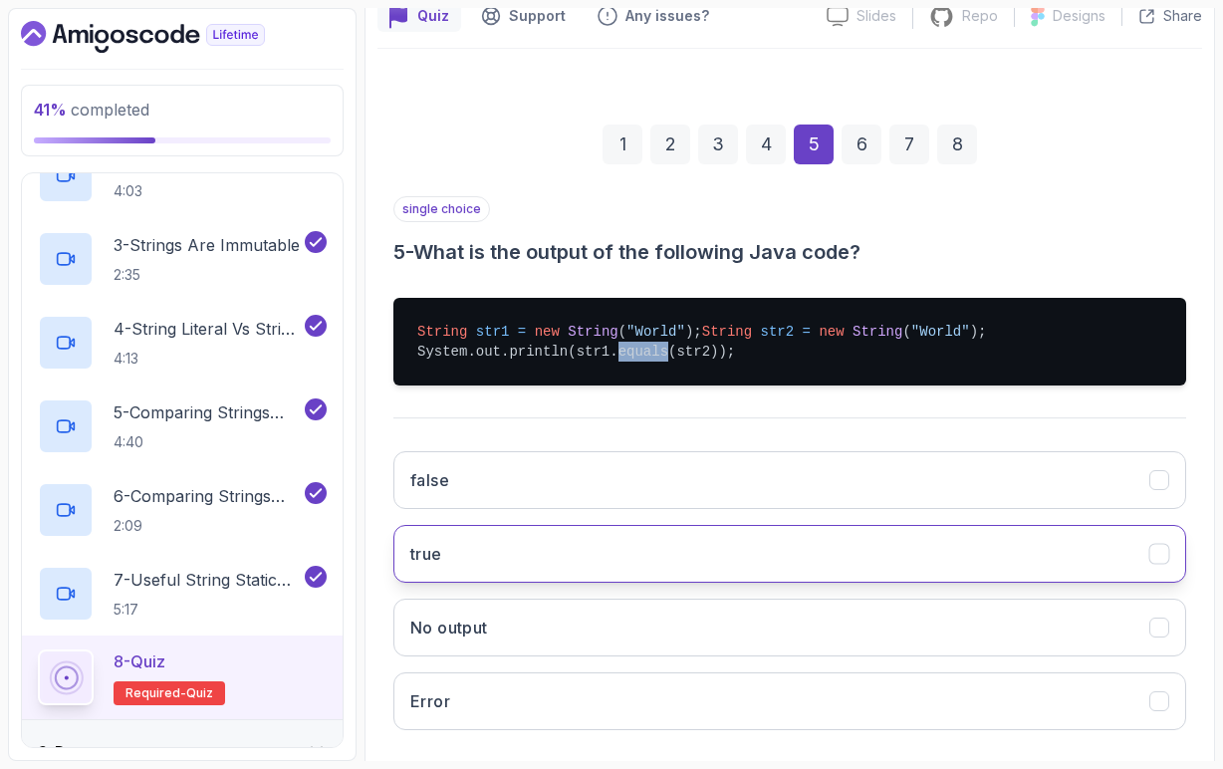
click at [528, 578] on button "true" at bounding box center [789, 554] width 793 height 58
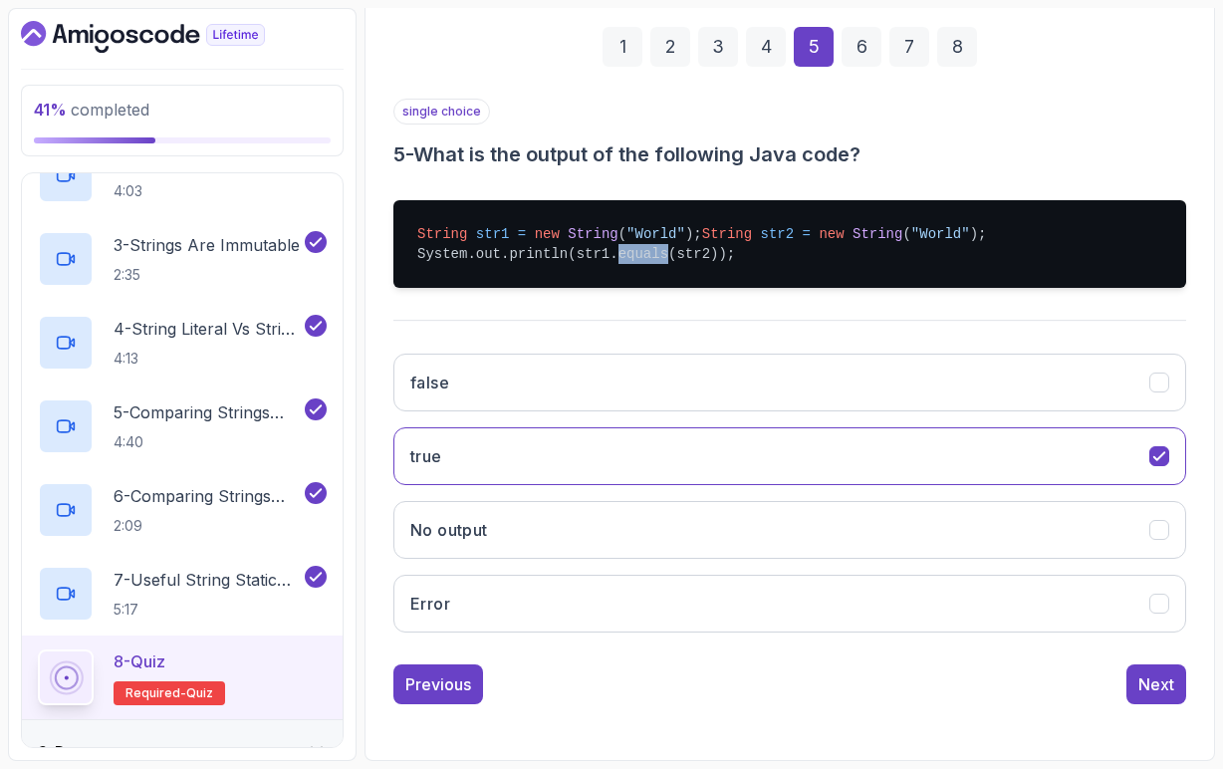
scroll to position [308, 0]
click at [1139, 683] on div "Next" at bounding box center [1156, 684] width 36 height 24
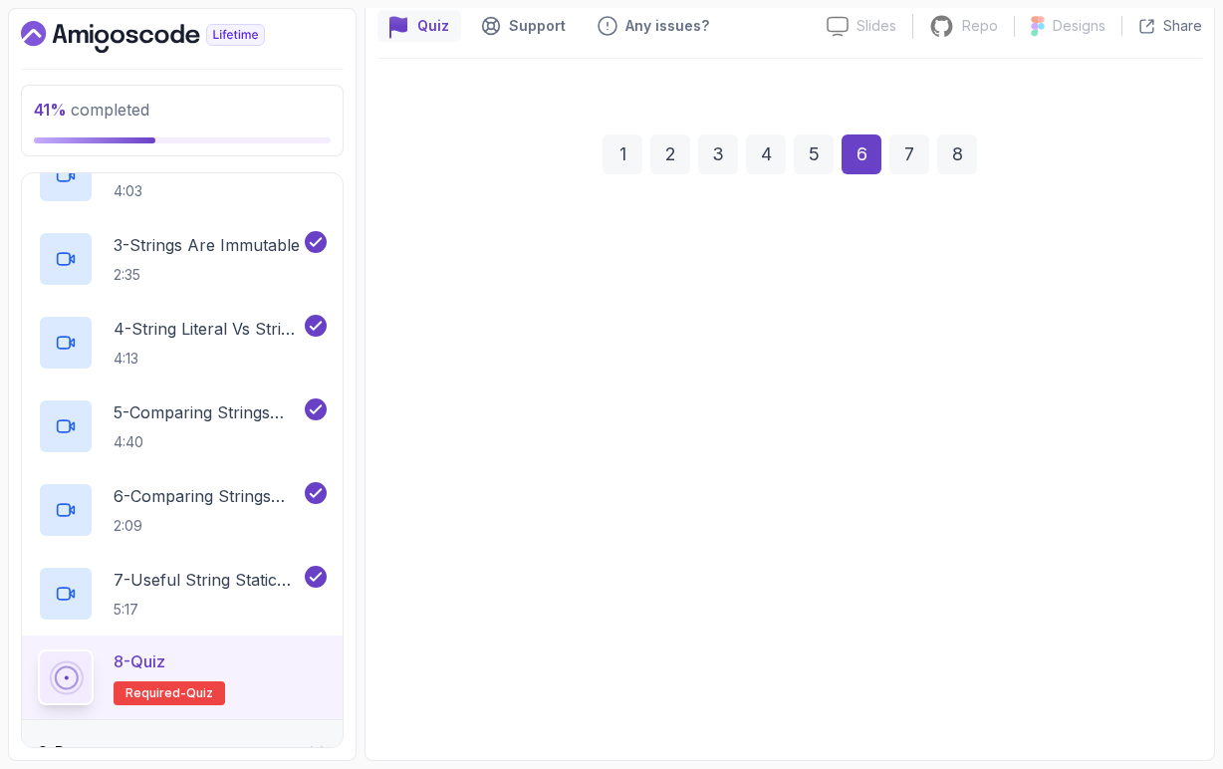
scroll to position [180, 0]
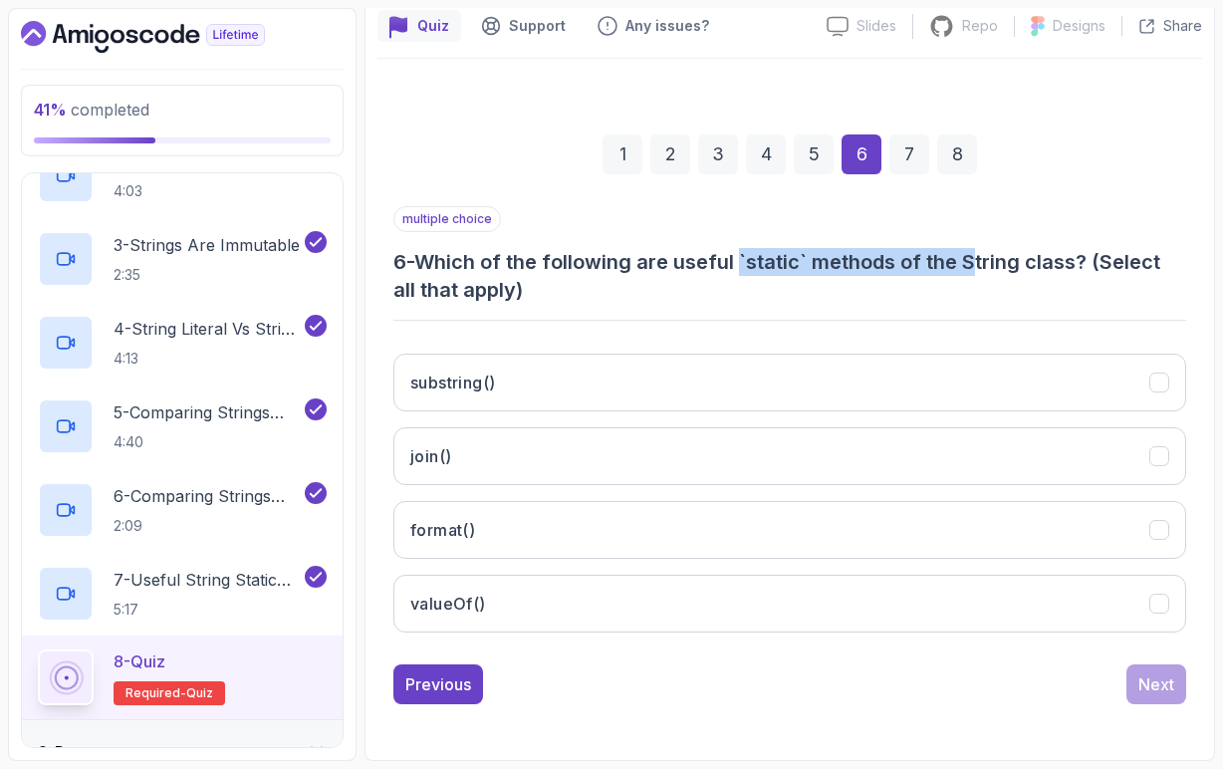
drag, startPoint x: 748, startPoint y: 259, endPoint x: 978, endPoint y: 259, distance: 230.1
click at [979, 259] on h3 "6 - Which of the following are useful `static` methods of the String class? (Se…" at bounding box center [789, 276] width 793 height 56
click at [978, 259] on h3 "6 - Which of the following are useful `static` methods of the String class? (Se…" at bounding box center [789, 276] width 793 height 56
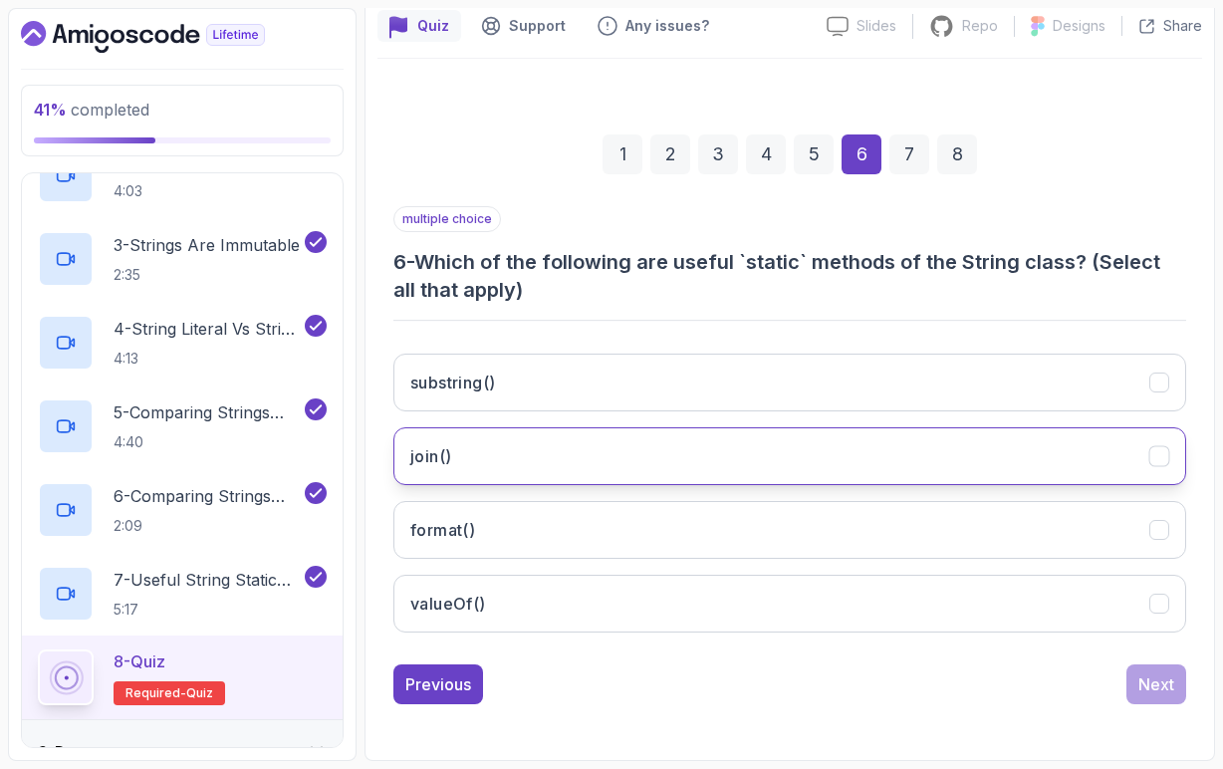
click at [434, 461] on h3 "join()" at bounding box center [430, 456] width 41 height 24
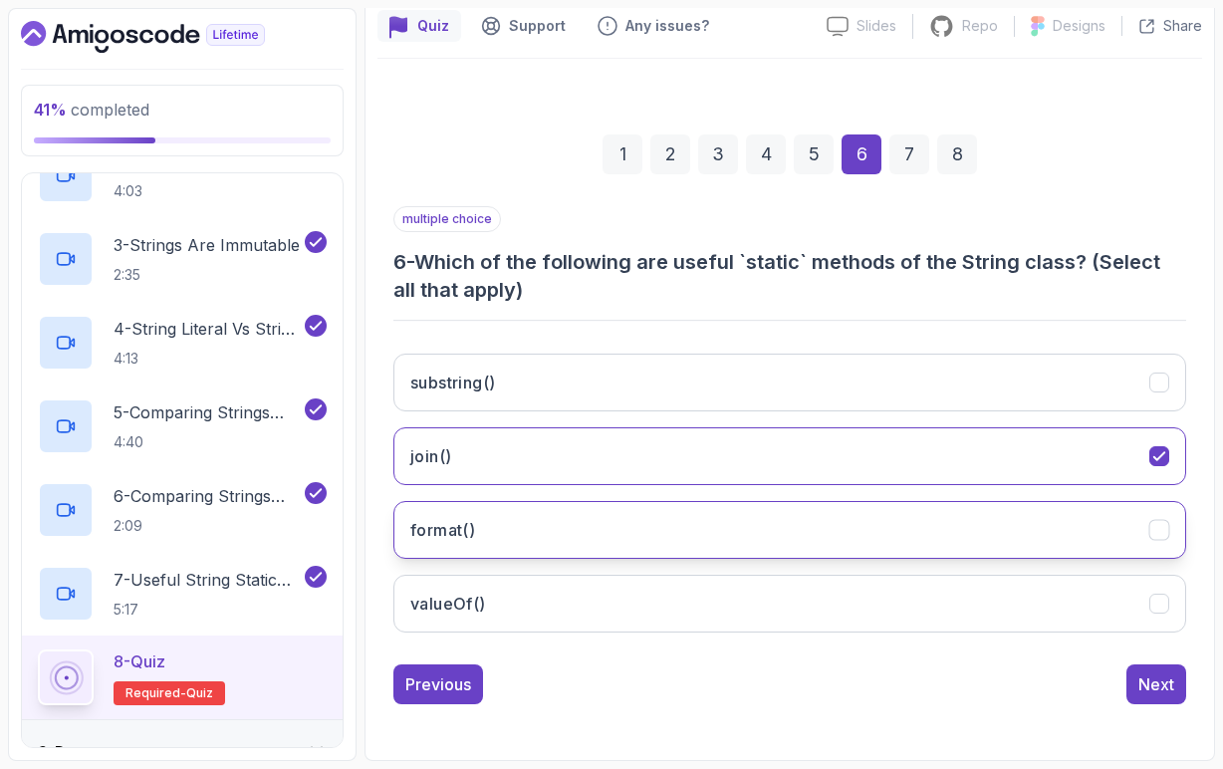
click at [461, 538] on h3 "format()" at bounding box center [442, 530] width 65 height 24
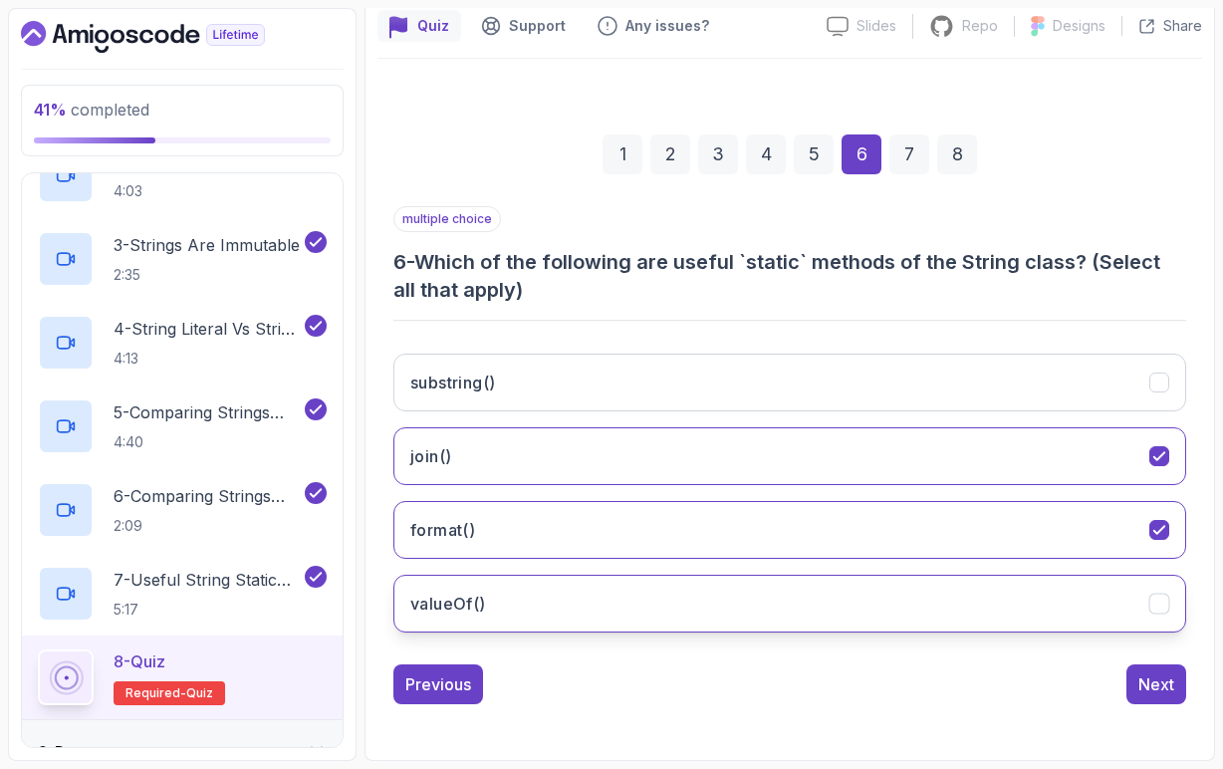
click at [466, 611] on h3 "valueOf()" at bounding box center [448, 604] width 76 height 24
click at [1144, 691] on div "Next" at bounding box center [1156, 684] width 36 height 24
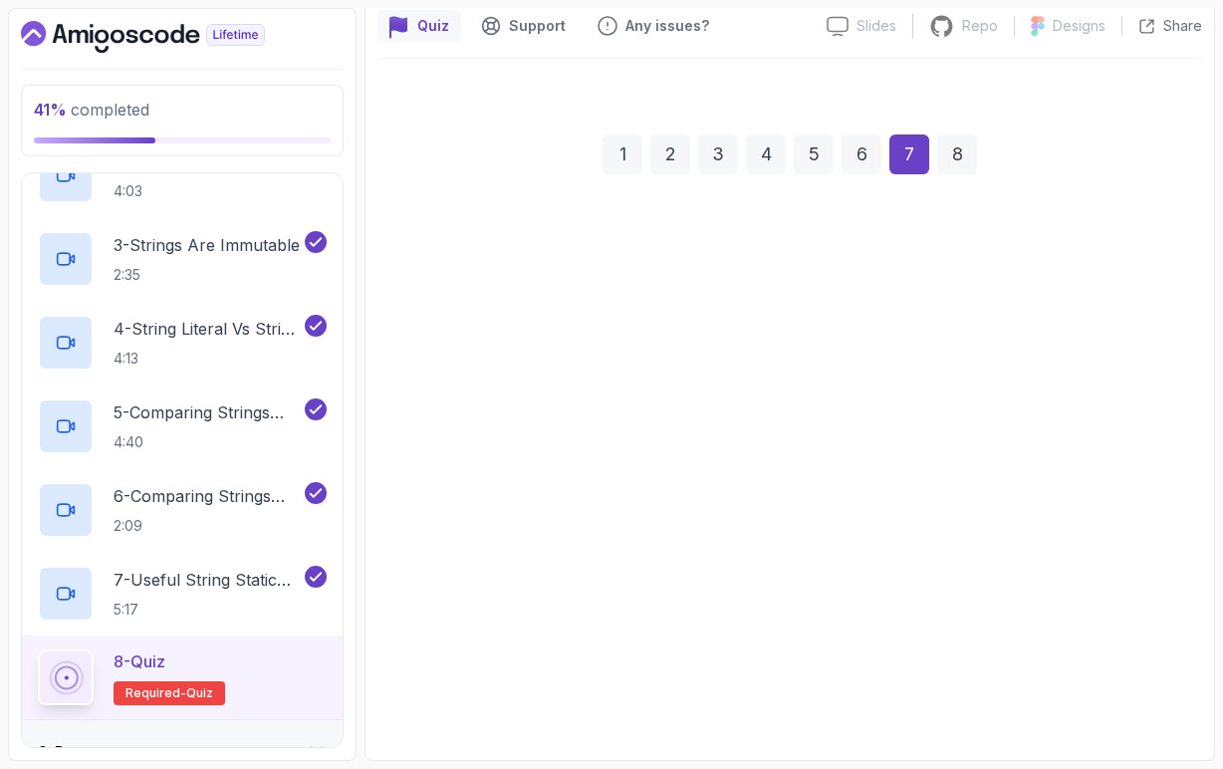
scroll to position [152, 0]
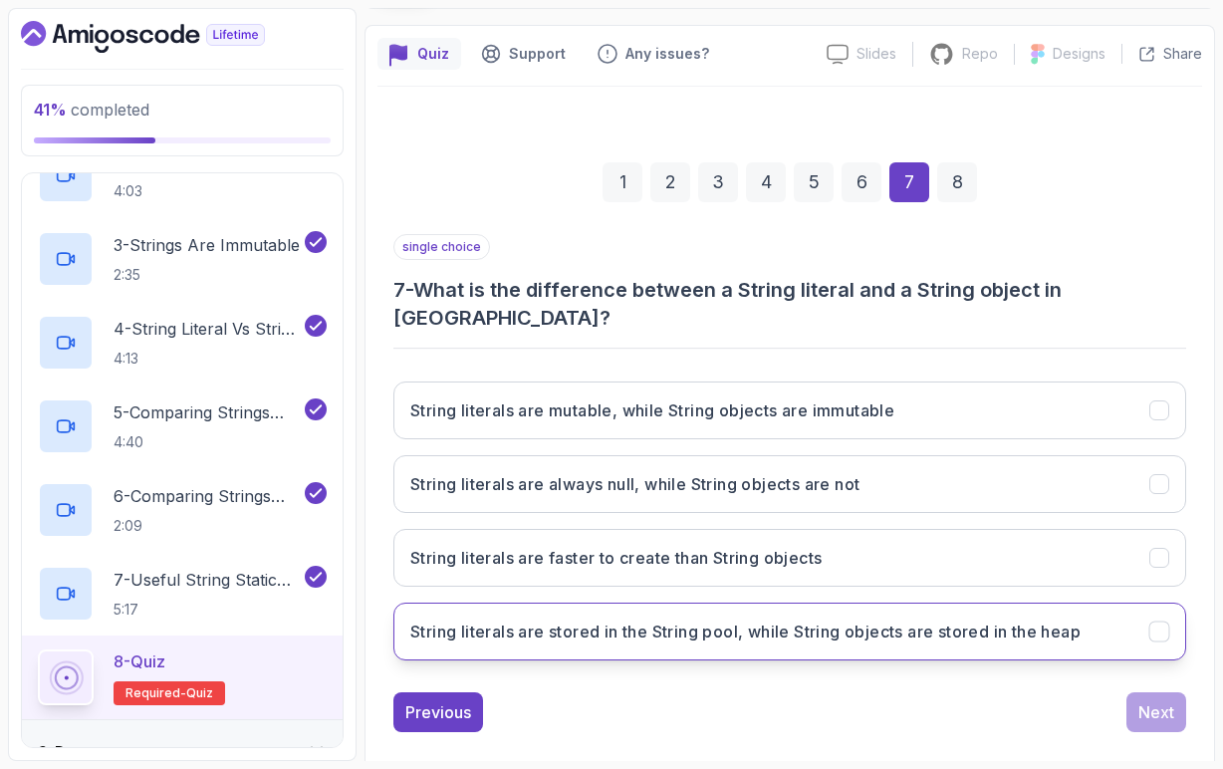
click at [600, 619] on h3 "String literals are stored in the String pool, while String objects are stored …" at bounding box center [745, 631] width 670 height 24
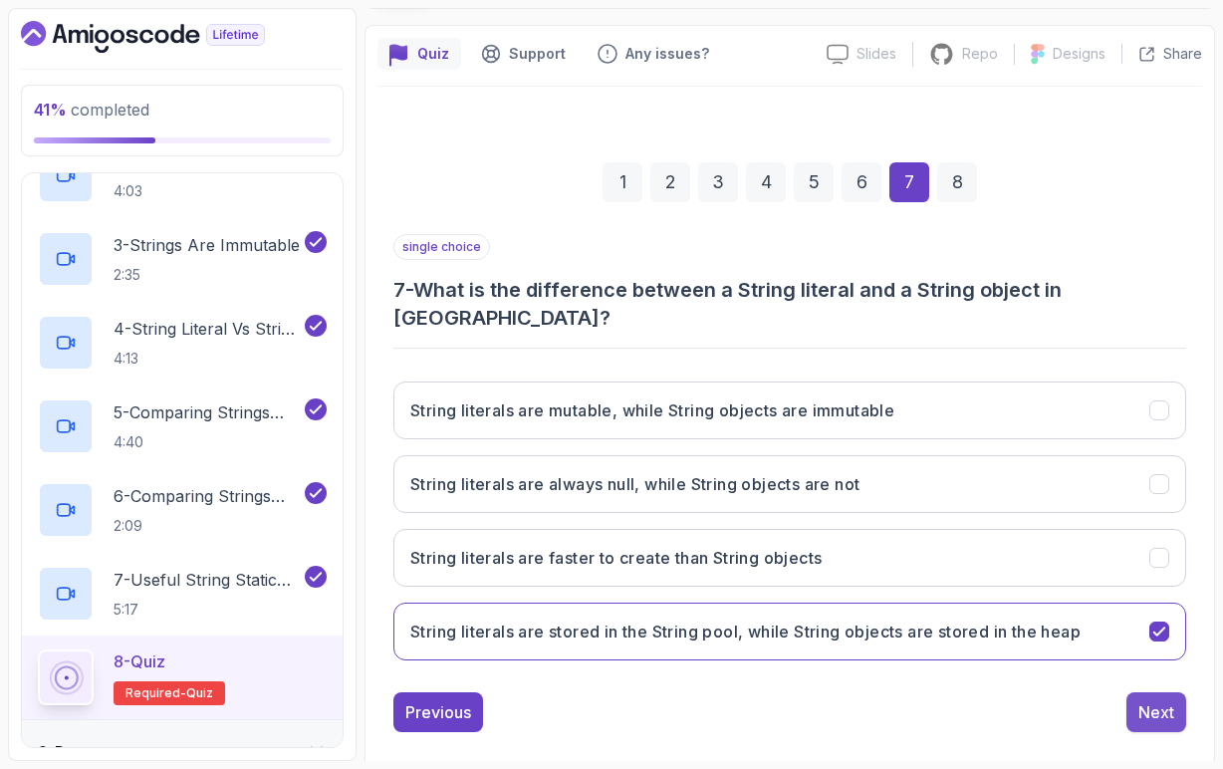
click at [1166, 696] on button "Next" at bounding box center [1156, 712] width 60 height 40
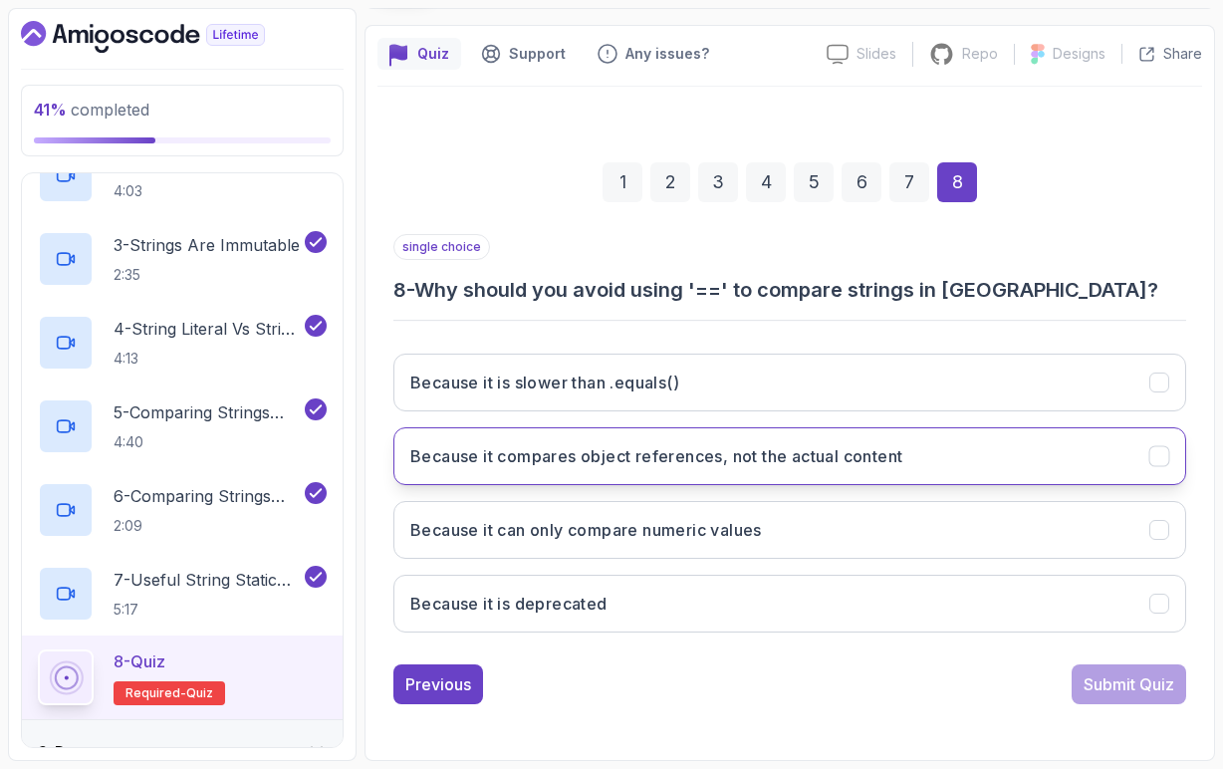
click at [599, 462] on h3 "Because it compares object references, not the actual content" at bounding box center [656, 456] width 492 height 24
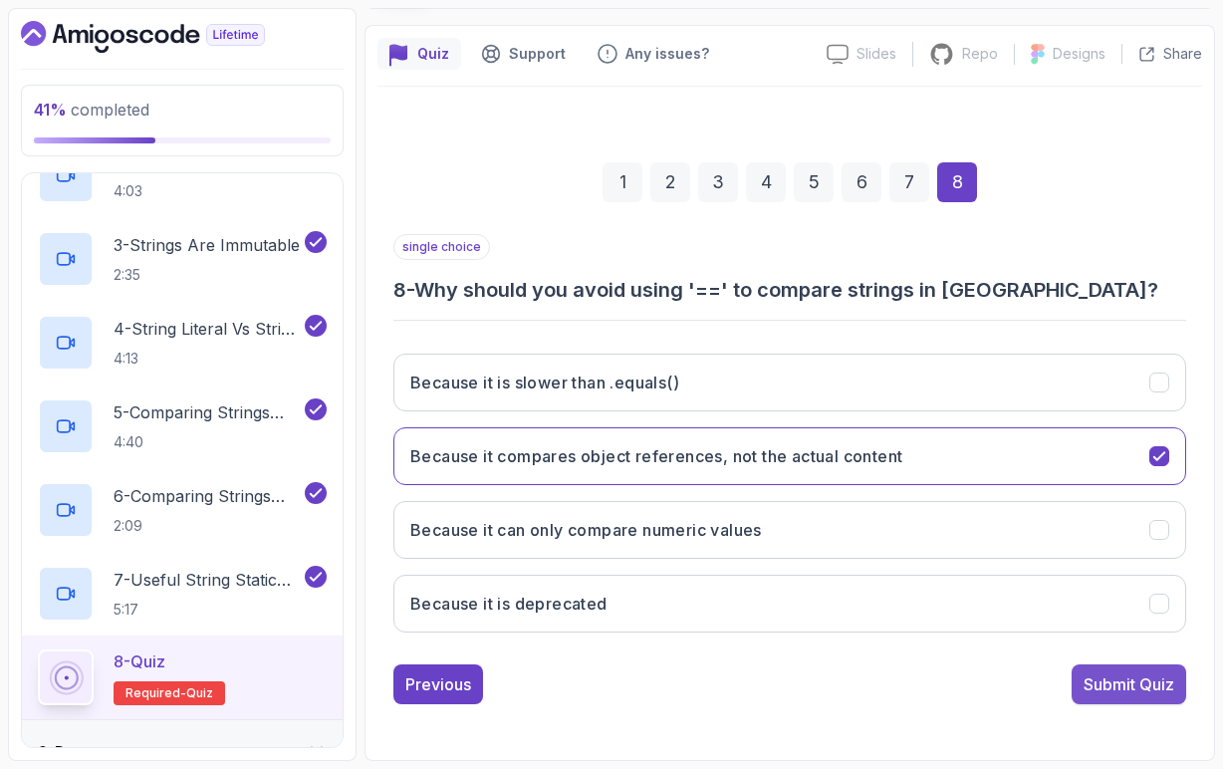
click at [1120, 689] on div "Submit Quiz" at bounding box center [1129, 684] width 91 height 24
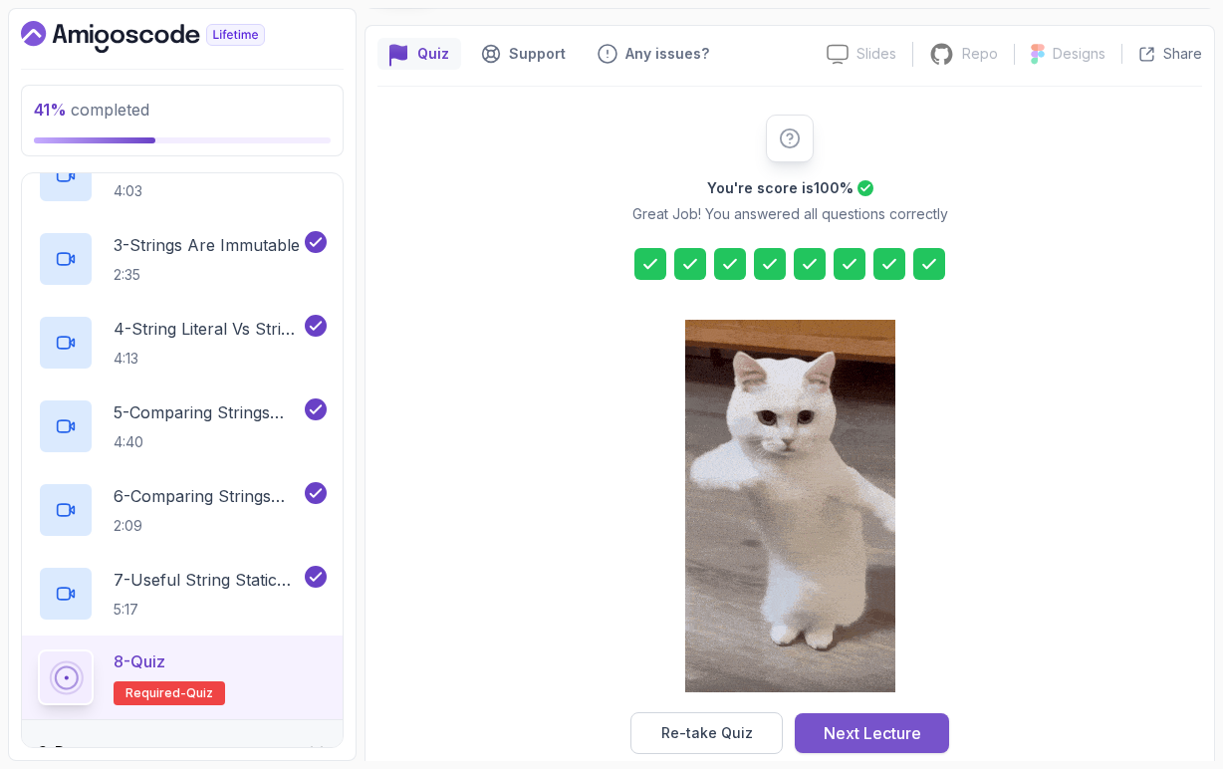
click at [929, 725] on button "Next Lecture" at bounding box center [872, 733] width 154 height 40
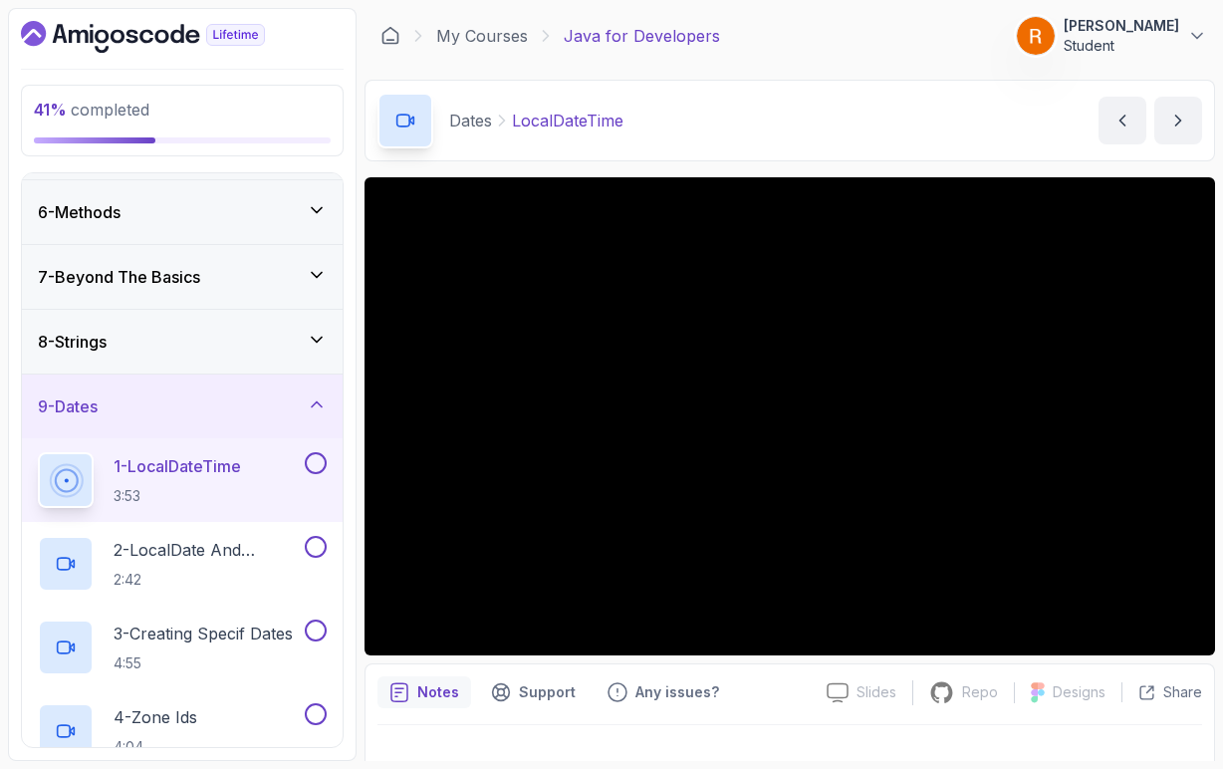
scroll to position [315, 0]
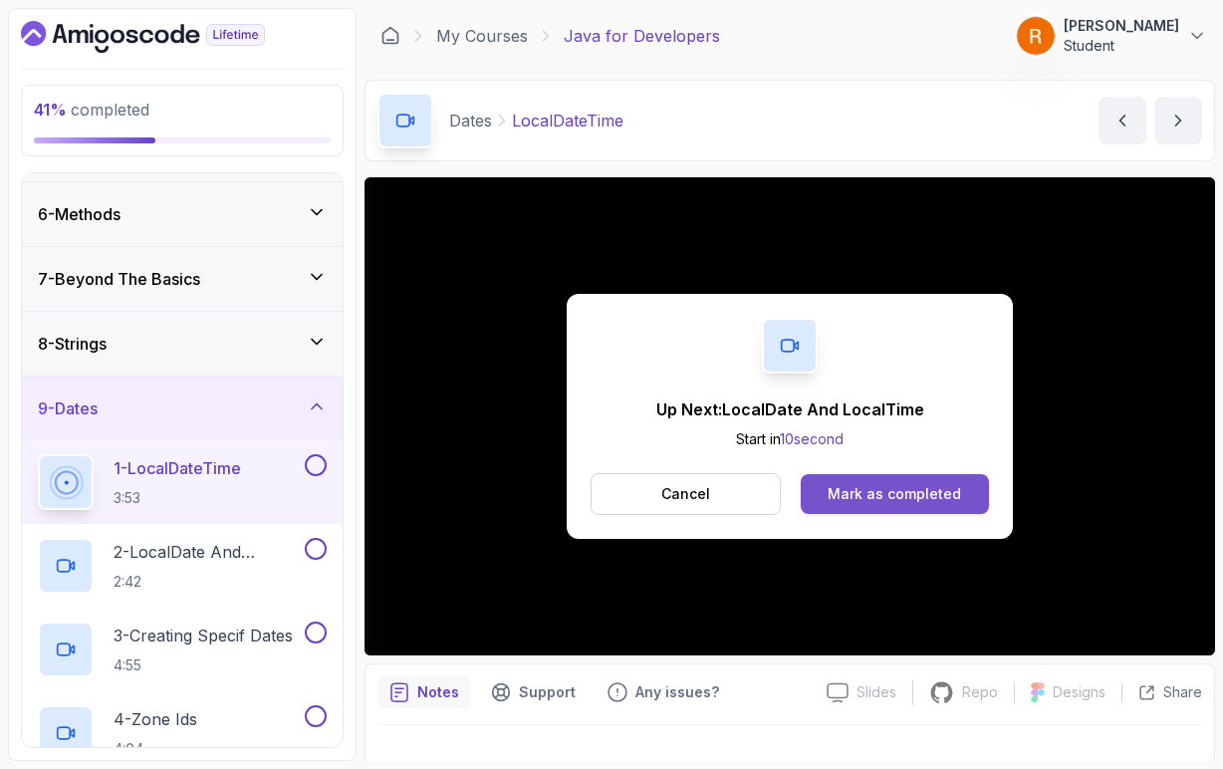
click at [934, 496] on div "Mark as completed" at bounding box center [894, 494] width 133 height 20
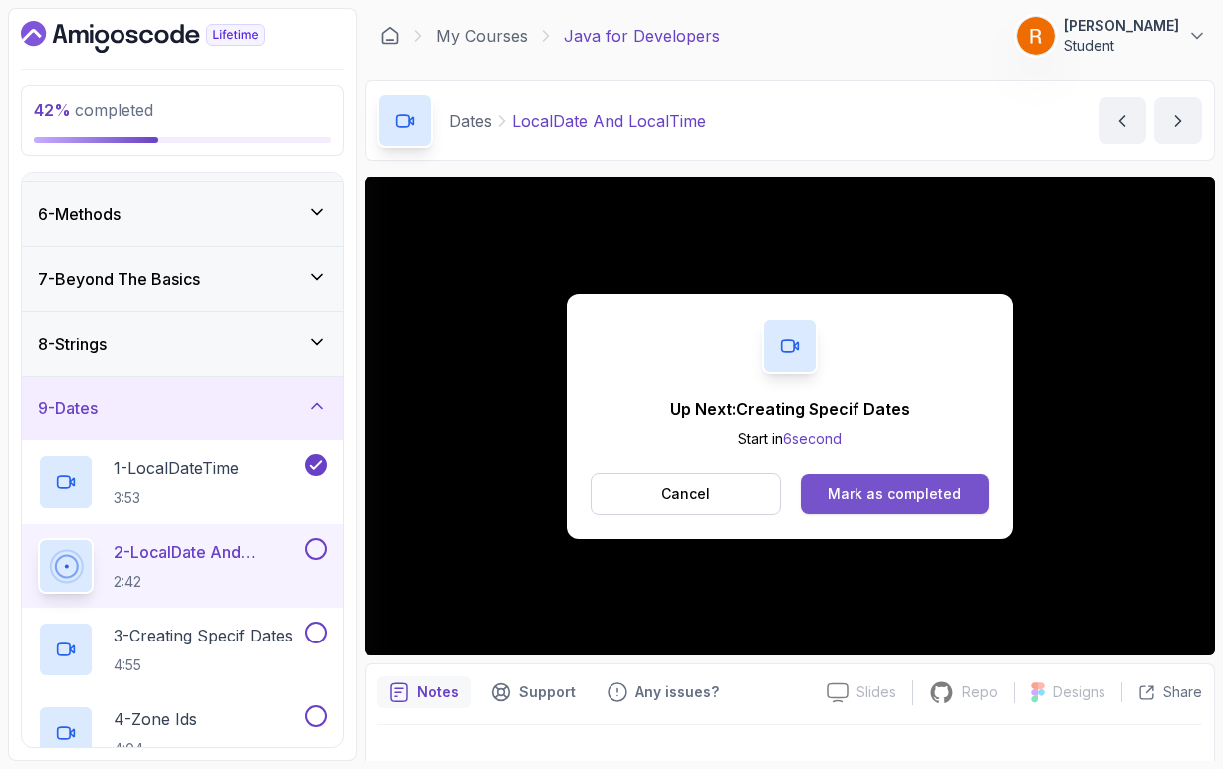
click at [916, 499] on div "Mark as completed" at bounding box center [894, 494] width 133 height 20
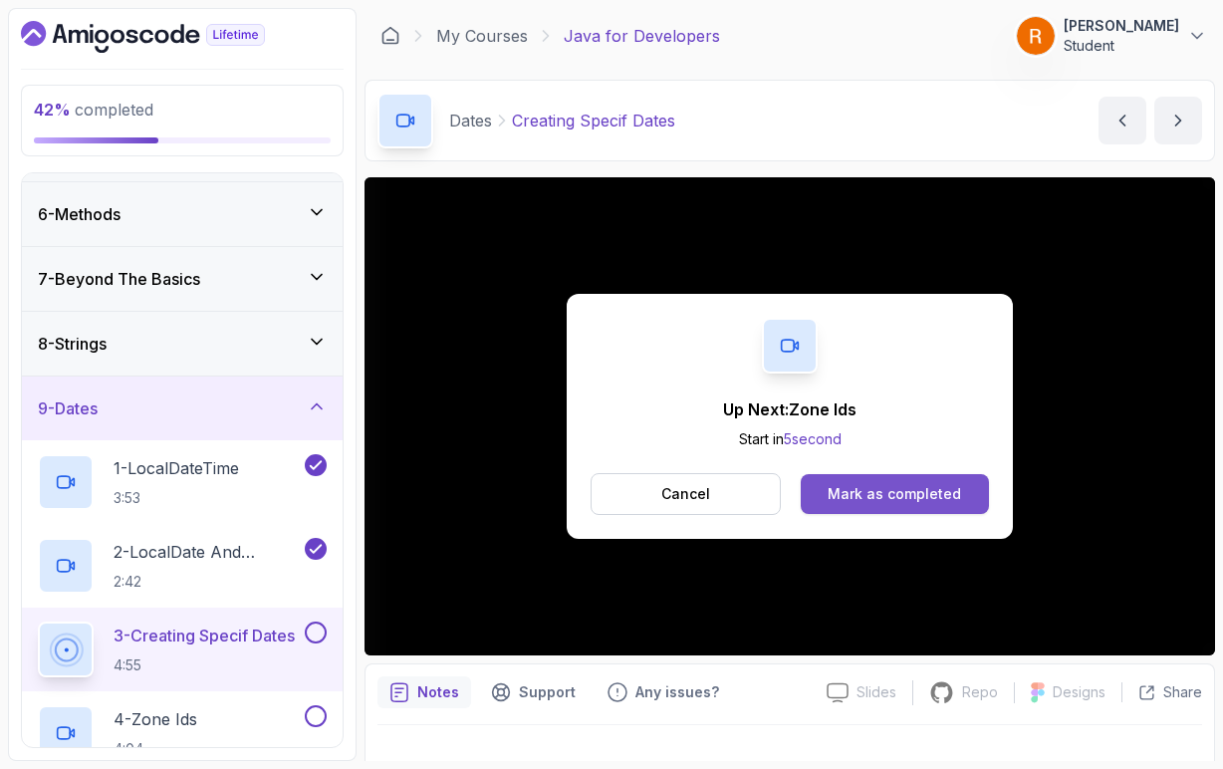
click at [861, 487] on div "Mark as completed" at bounding box center [894, 494] width 133 height 20
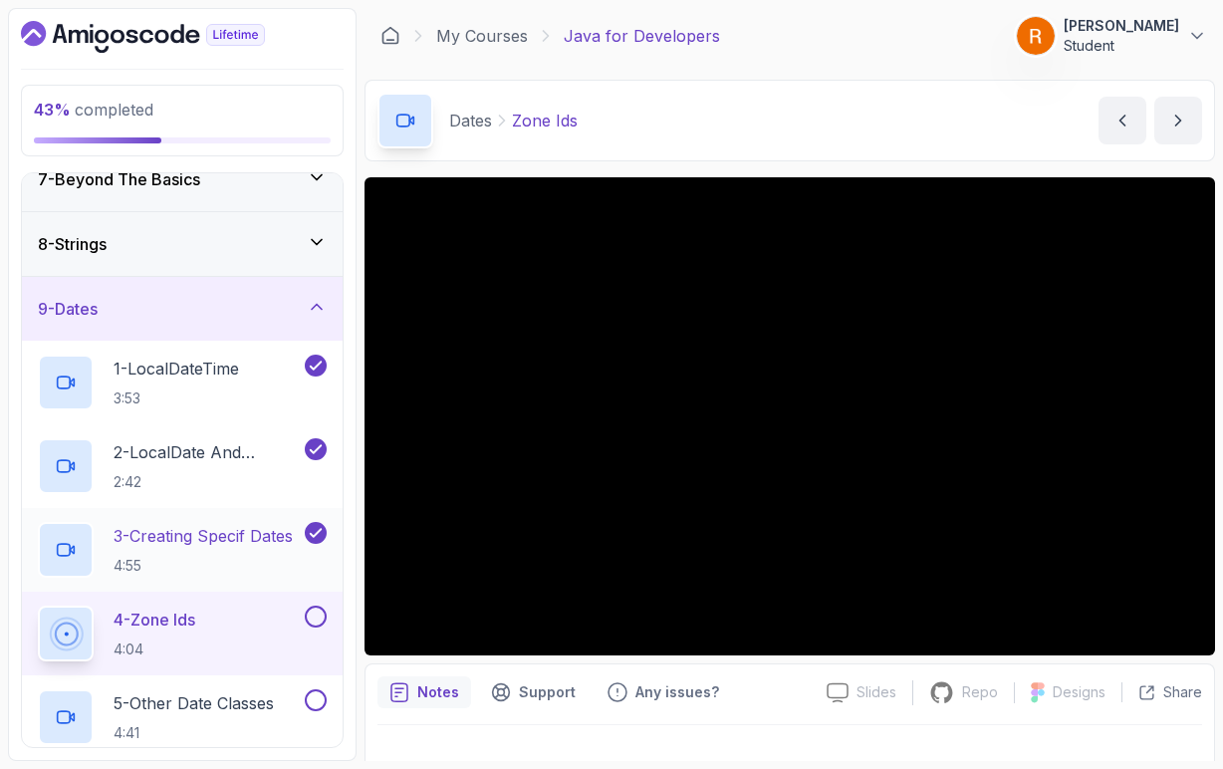
scroll to position [422, 0]
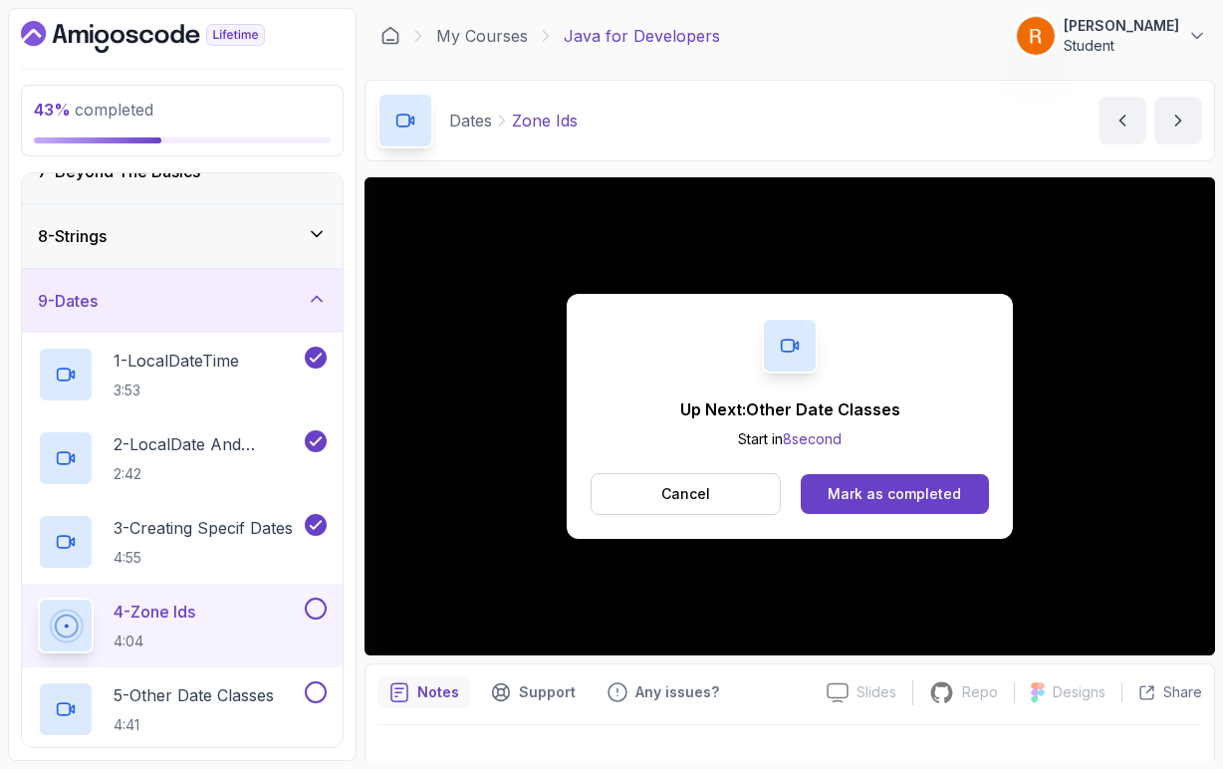
click at [978, 490] on button "Mark as completed" at bounding box center [895, 494] width 188 height 40
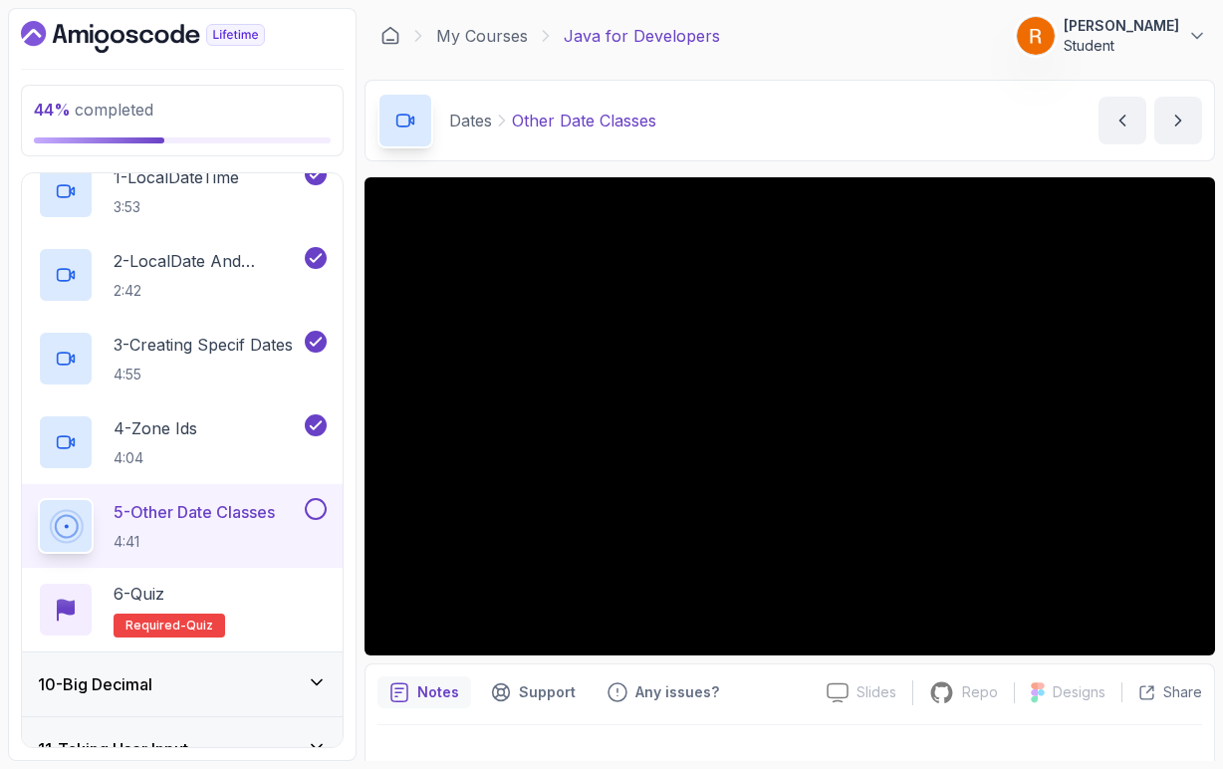
scroll to position [608, 0]
